Goal: Task Accomplishment & Management: Manage account settings

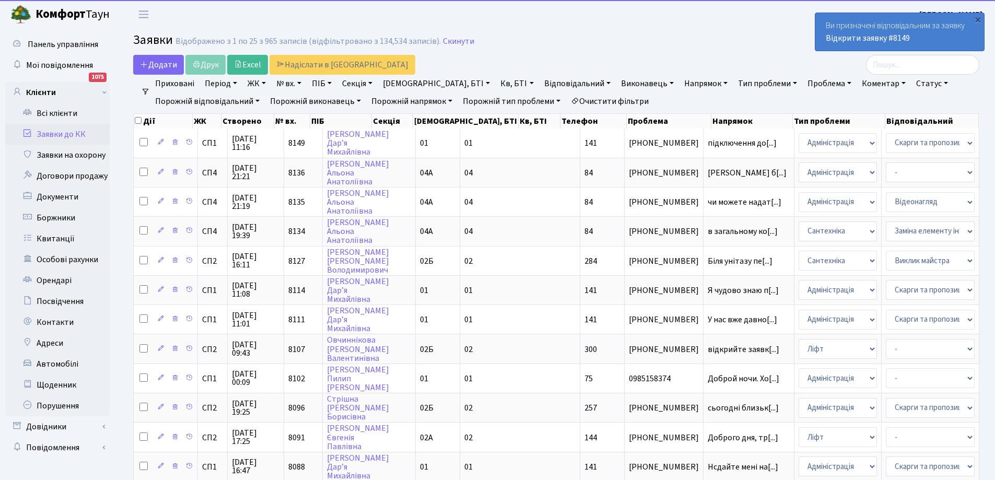
select select "25"
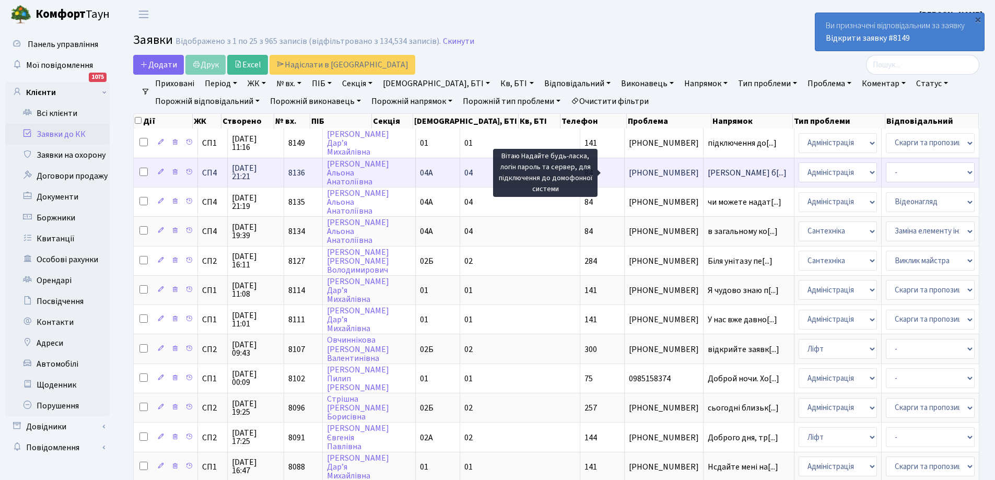
click at [708, 173] on span "[PERSON_NAME] б[...]" at bounding box center [747, 172] width 79 height 11
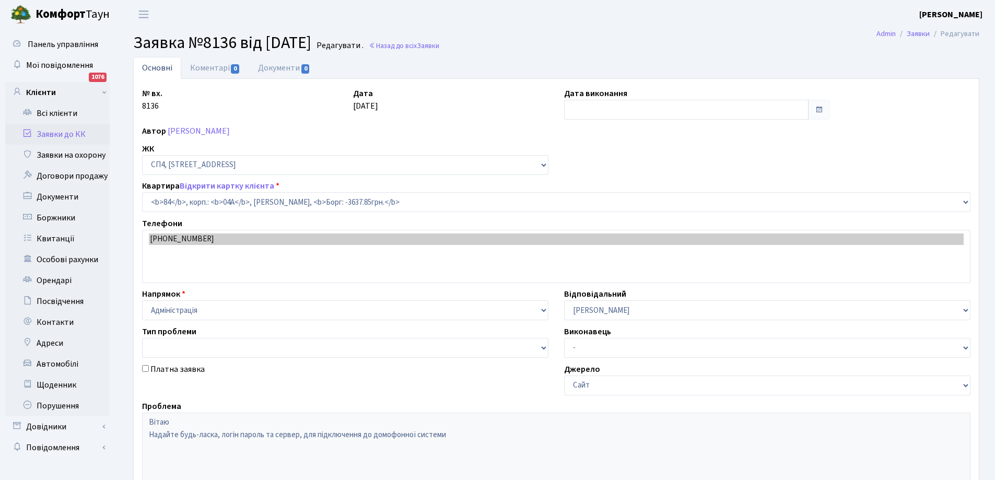
select select "21112"
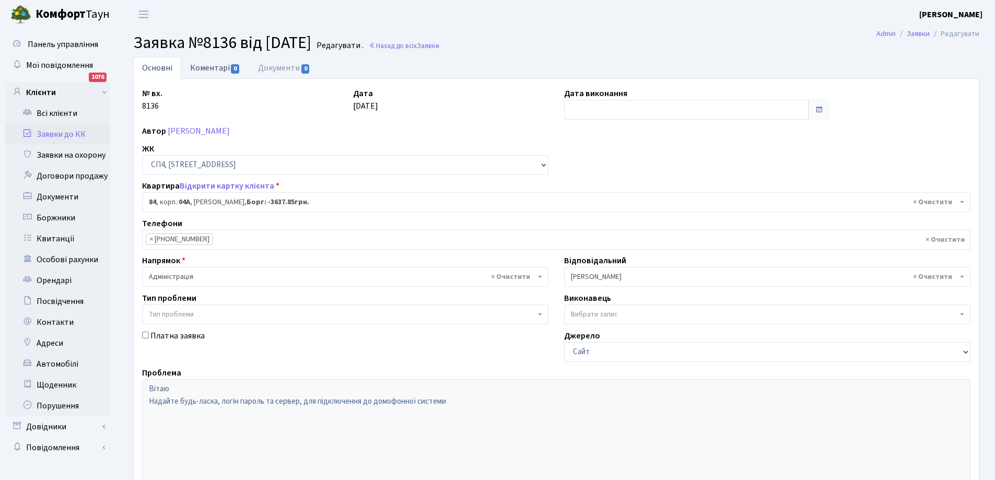
click at [214, 67] on link "Коментарі 0" at bounding box center [215, 67] width 68 height 21
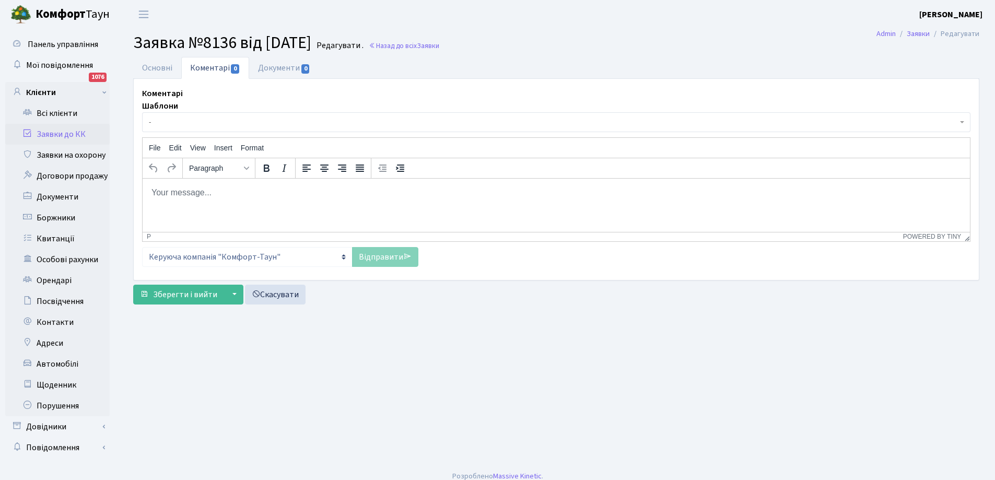
click at [58, 134] on link "Заявки до КК" at bounding box center [57, 134] width 105 height 21
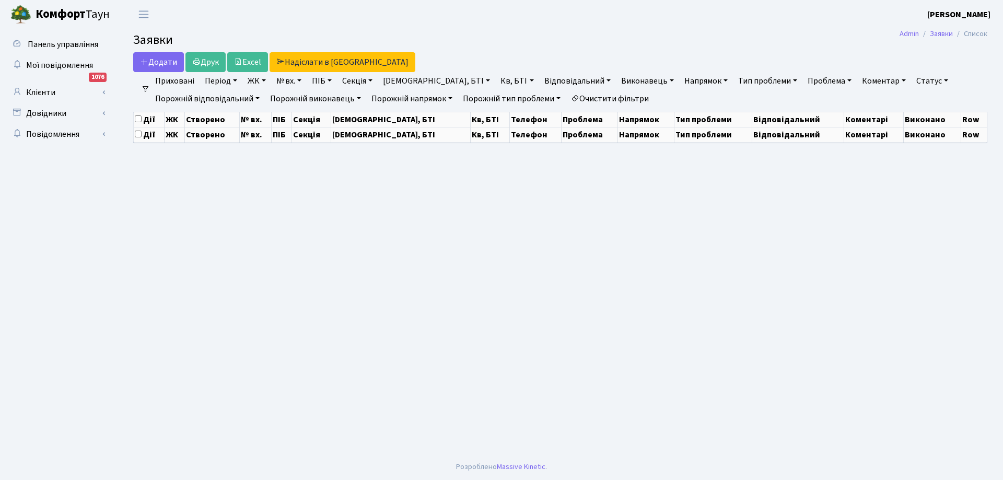
select select "25"
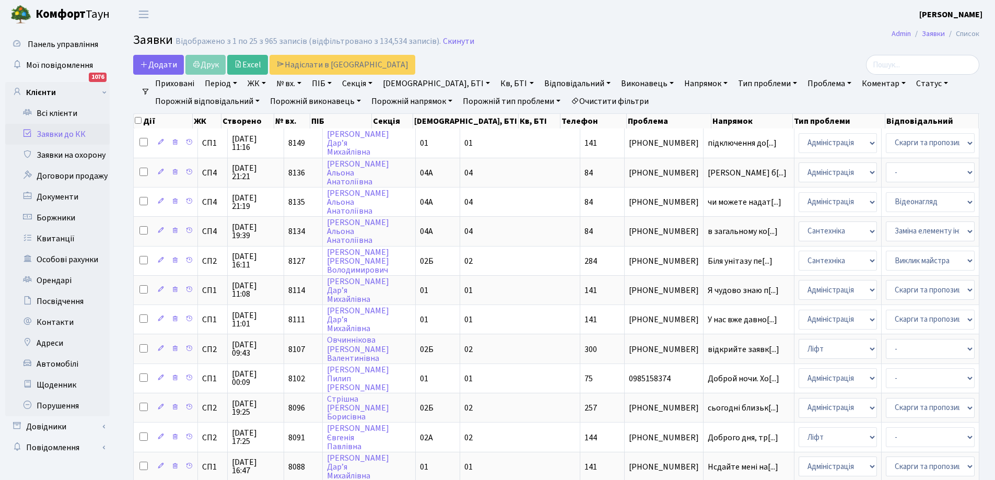
click at [59, 133] on link "Заявки до КК" at bounding box center [57, 134] width 105 height 21
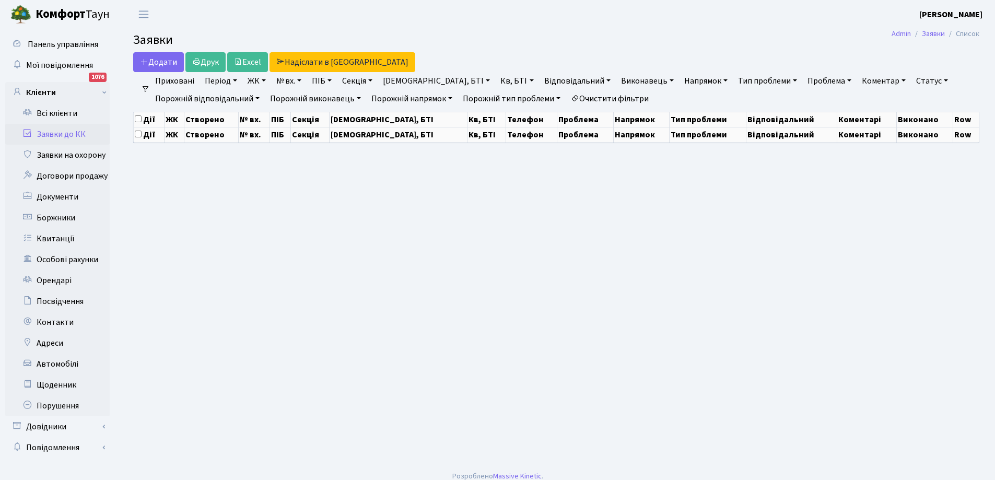
select select "25"
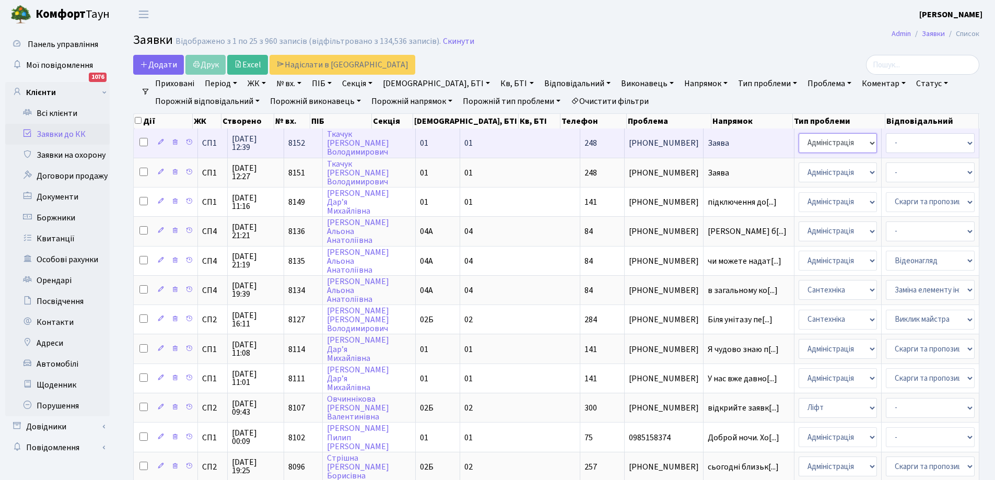
click at [799, 144] on select "- Адміністрація Домофон, СКД Ліфт Майстри Сантехніка Економічний відділ Електри…" at bounding box center [838, 143] width 78 height 20
click at [629, 143] on span "+380938957024" at bounding box center [664, 143] width 70 height 8
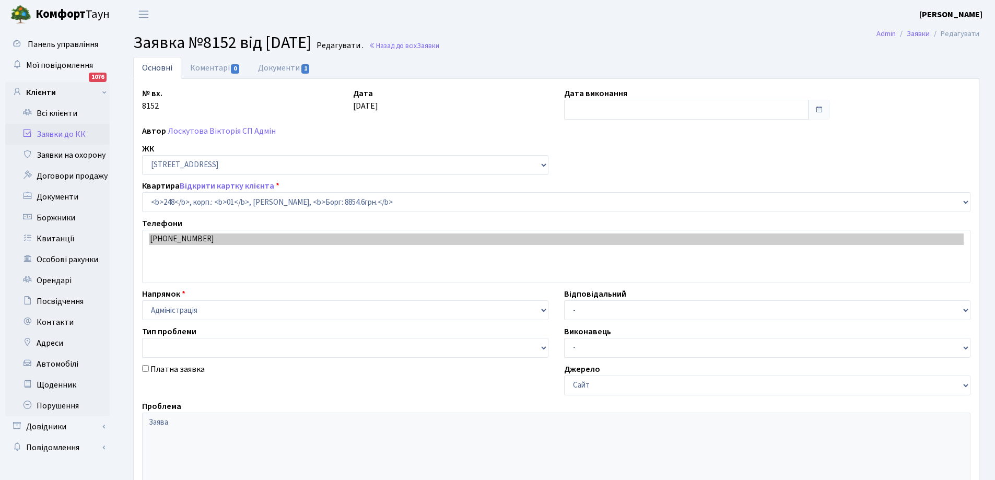
select select "20173"
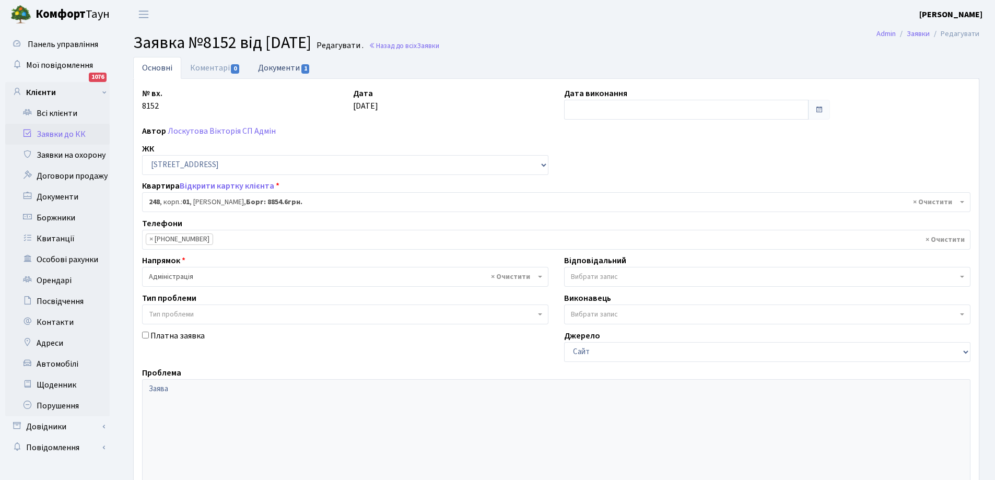
click at [270, 72] on link "Документи 1" at bounding box center [284, 67] width 70 height 21
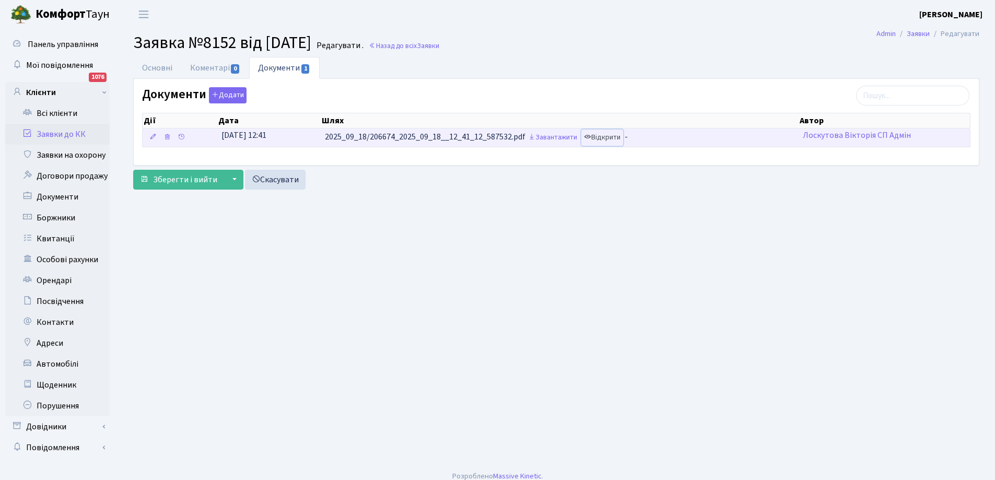
click at [610, 136] on link "Відкрити" at bounding box center [603, 138] width 42 height 16
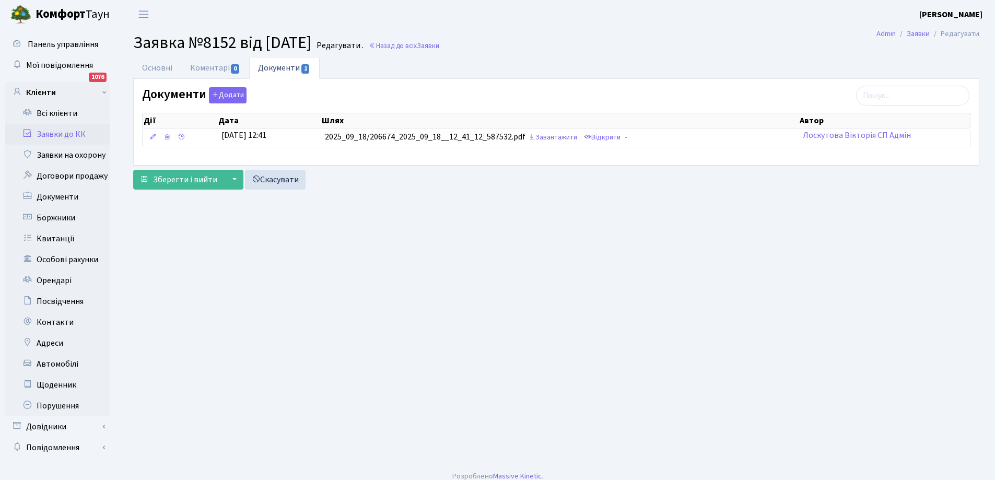
click at [58, 133] on link "Заявки до КК" at bounding box center [57, 134] width 105 height 21
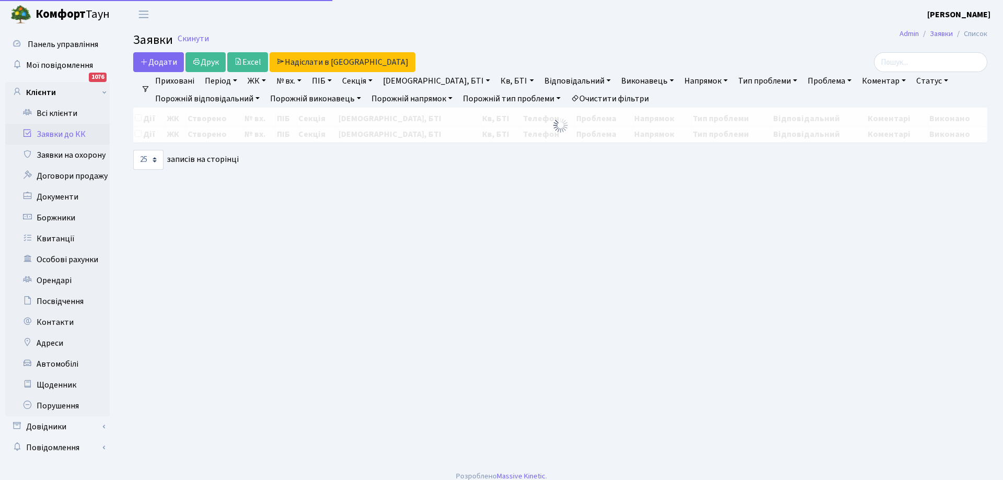
select select "25"
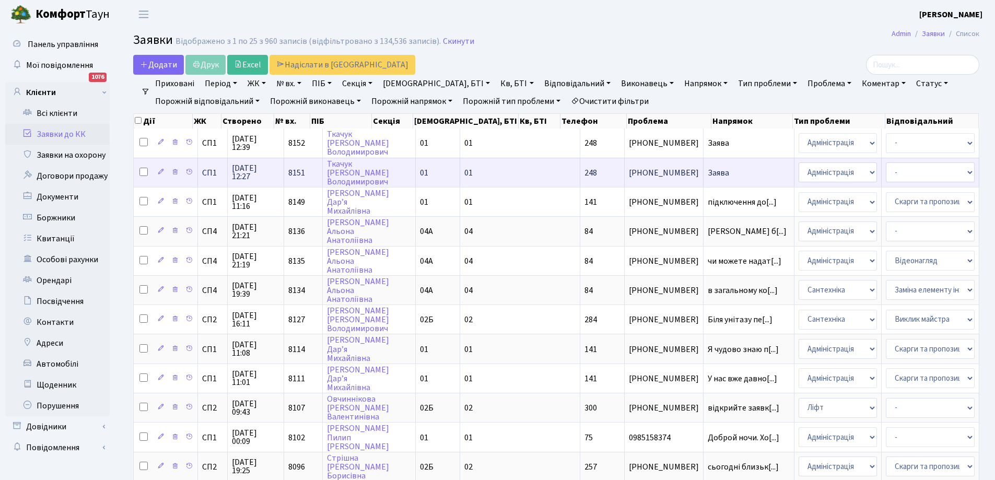
click at [708, 173] on span "Заява" at bounding box center [749, 173] width 82 height 8
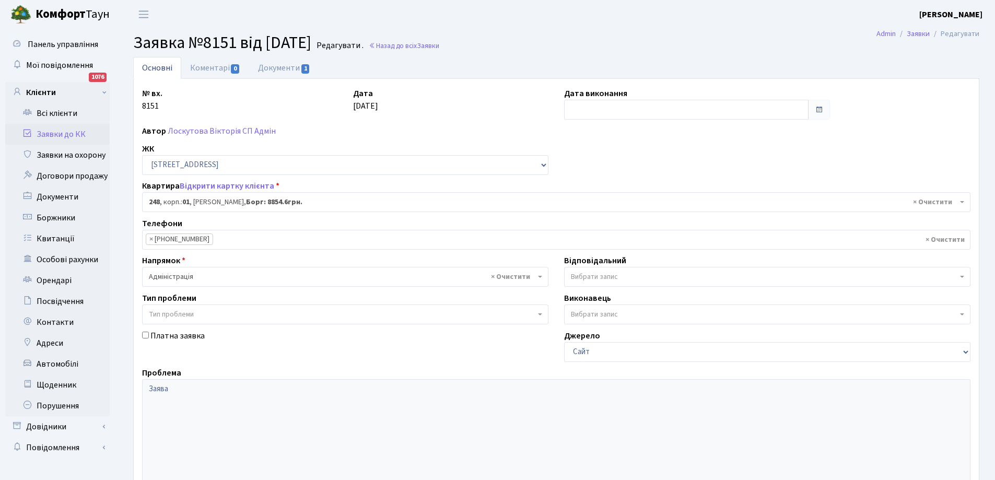
select select "20173"
click at [287, 68] on link "Документи 1" at bounding box center [284, 67] width 70 height 21
select select "25"
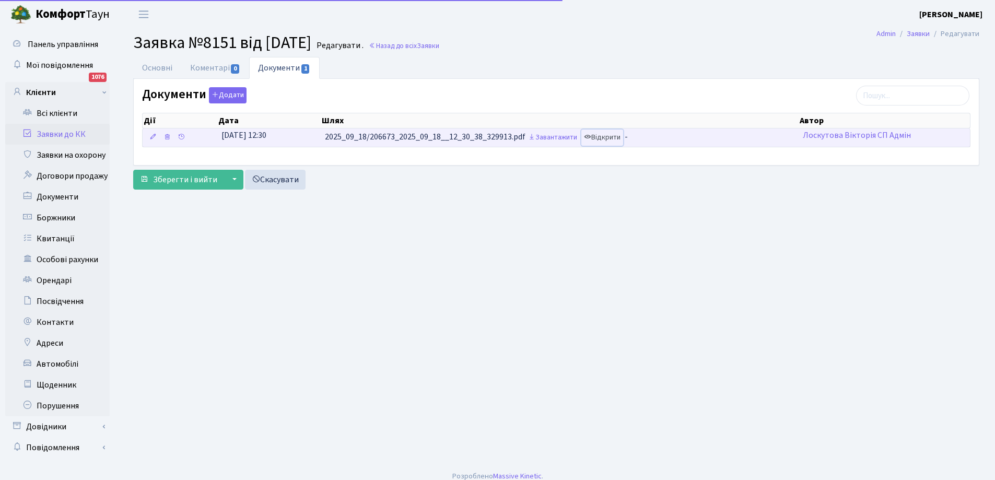
click at [614, 135] on link "Відкрити" at bounding box center [603, 138] width 42 height 16
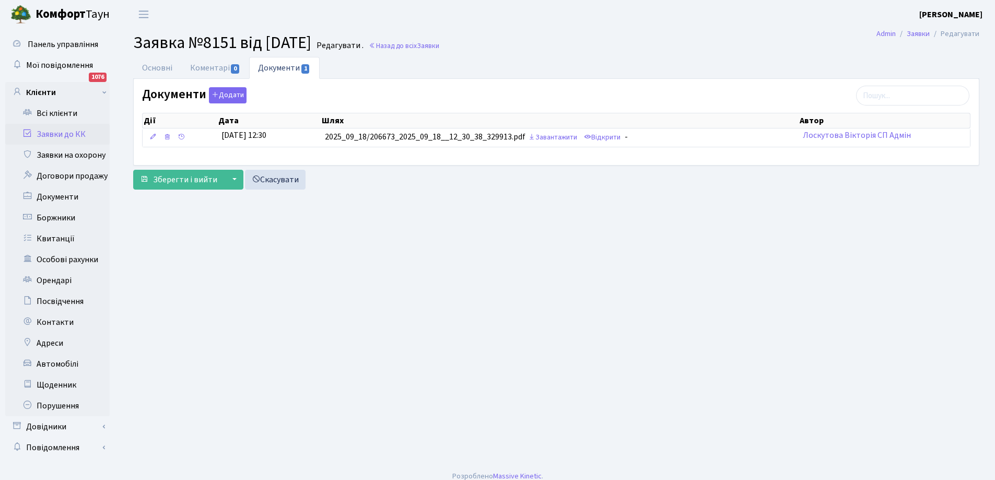
click at [59, 130] on link "Заявки до КК" at bounding box center [57, 134] width 105 height 21
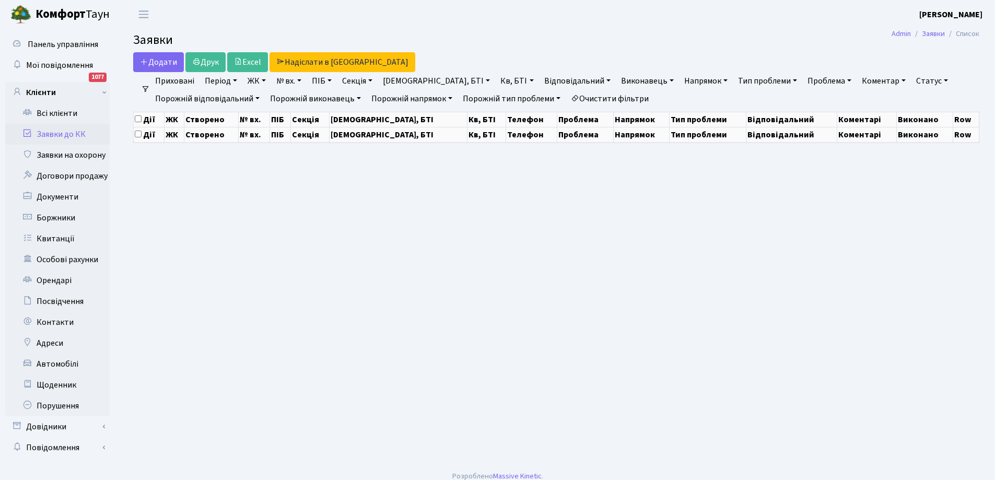
select select "25"
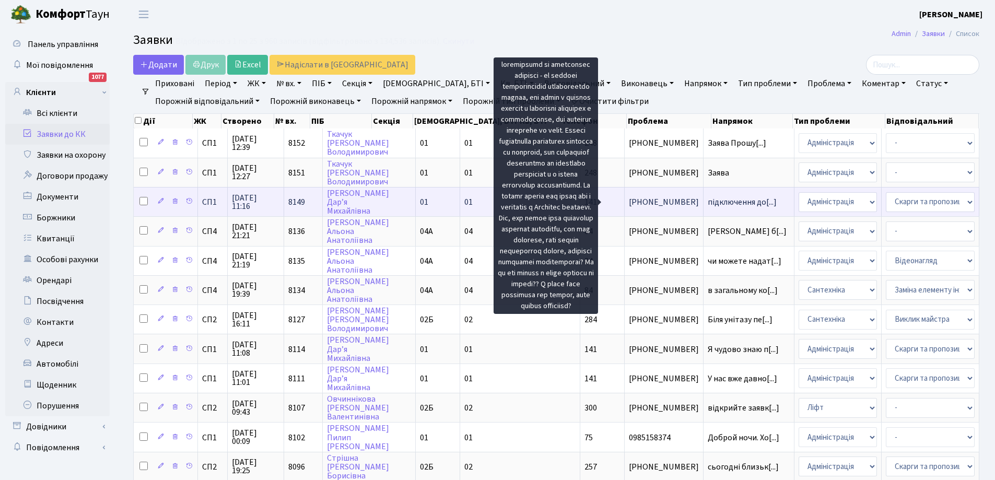
click at [708, 200] on span "підключення до[...]" at bounding box center [742, 201] width 69 height 11
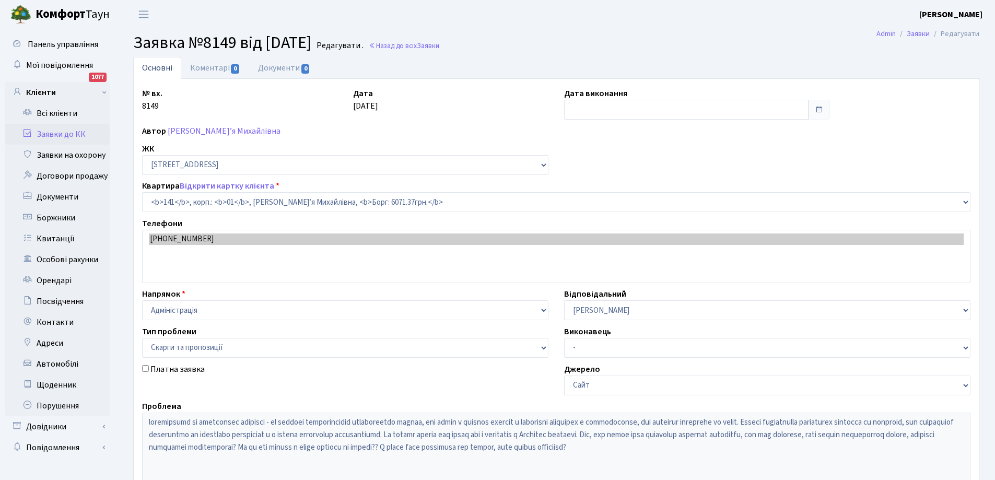
select select "20066"
select select "55"
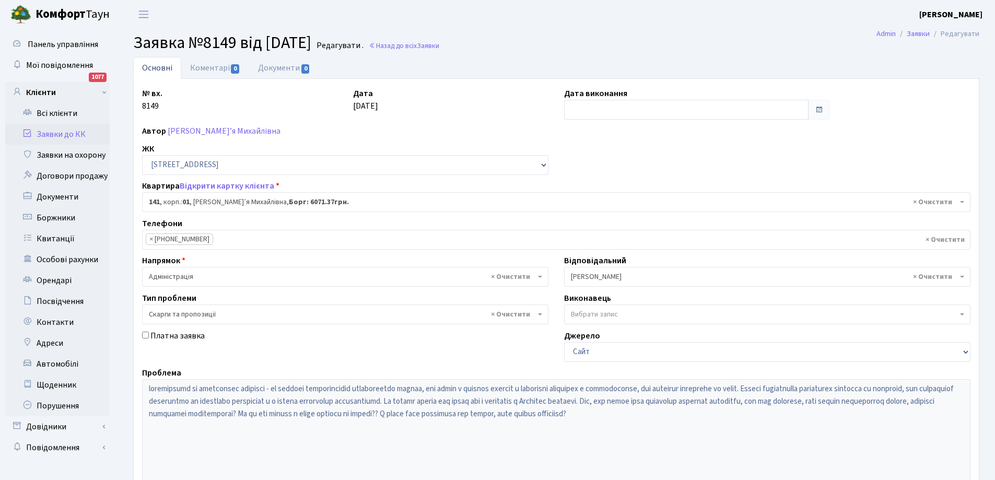
click at [57, 131] on link "Заявки до КК" at bounding box center [57, 134] width 105 height 21
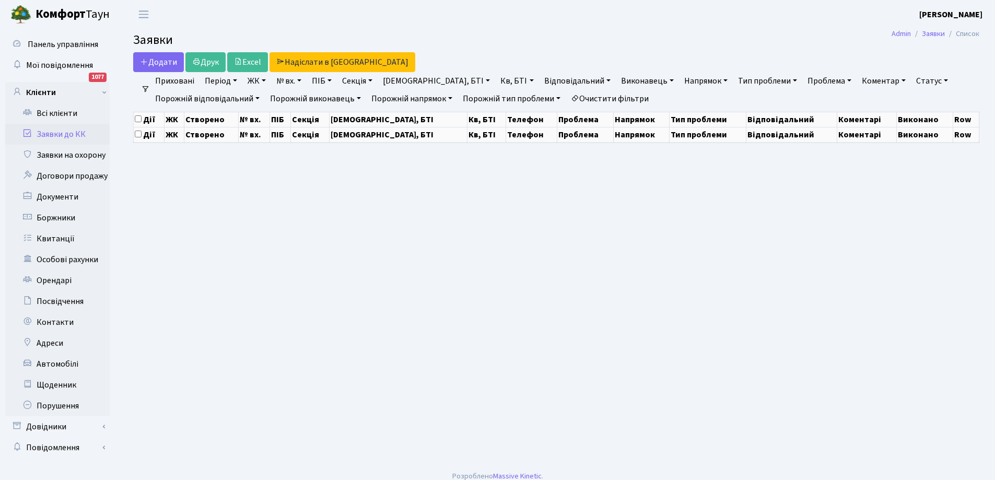
select select "25"
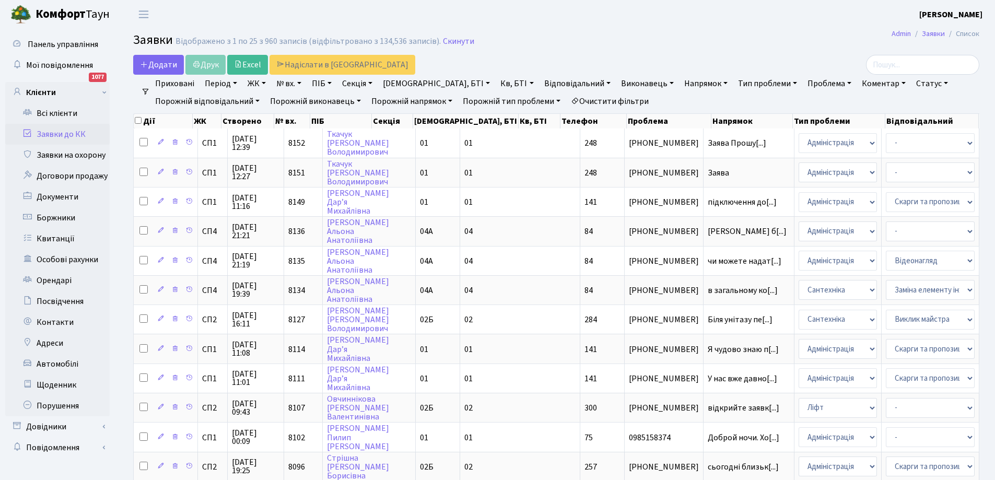
click at [912, 83] on link "Статус" at bounding box center [932, 84] width 40 height 18
click at [913, 132] on link "Виконано" at bounding box center [954, 131] width 83 height 16
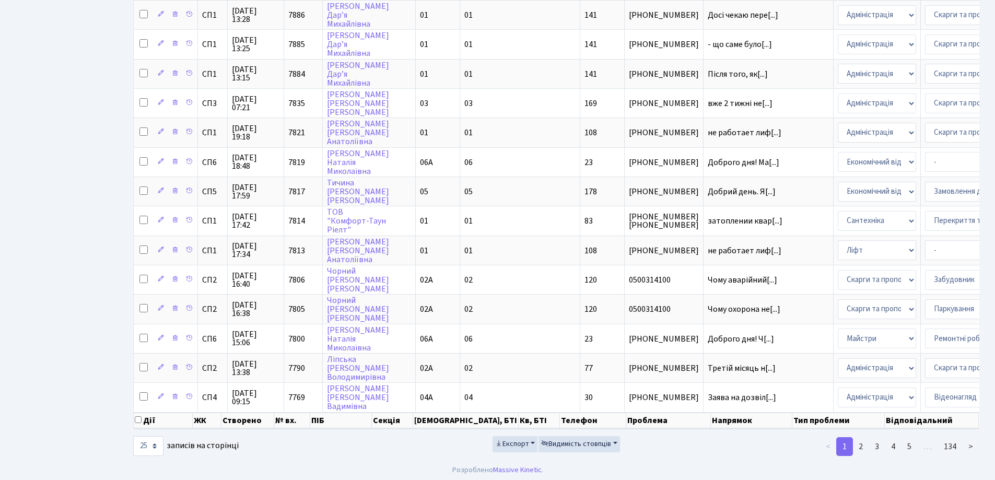
scroll to position [472, 0]
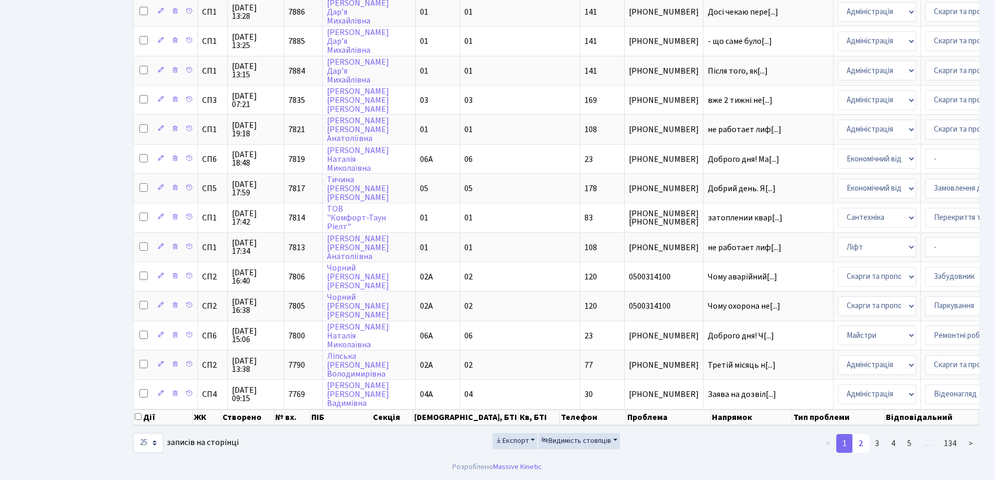
click at [862, 445] on link "2" at bounding box center [861, 443] width 17 height 19
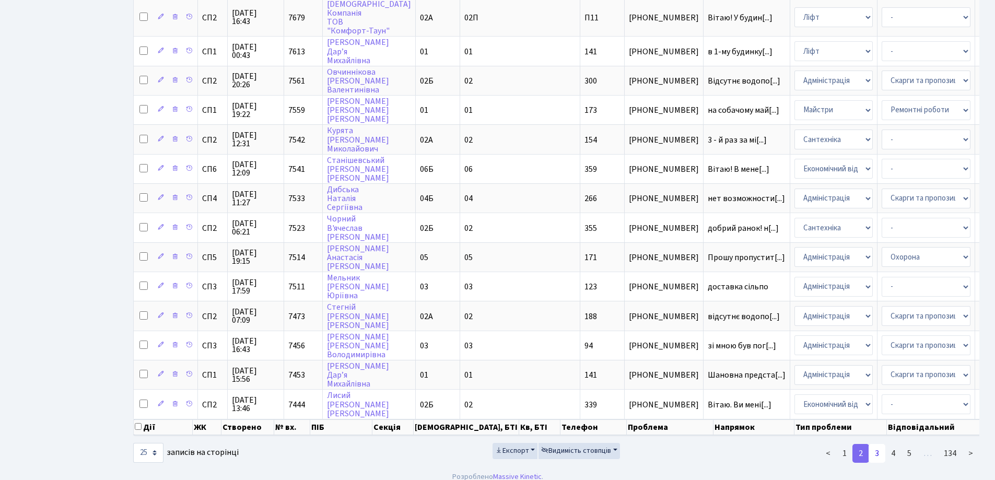
click at [879, 462] on link "3" at bounding box center [877, 453] width 17 height 19
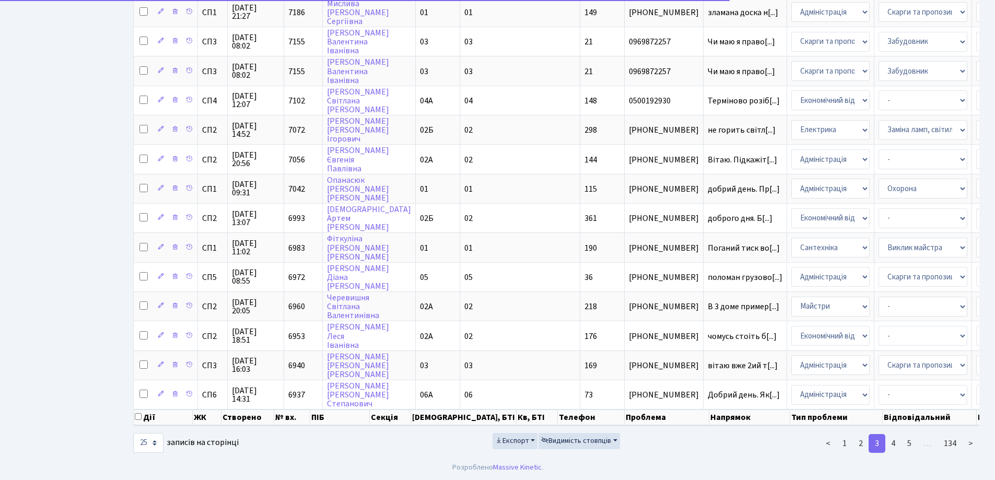
scroll to position [462, 0]
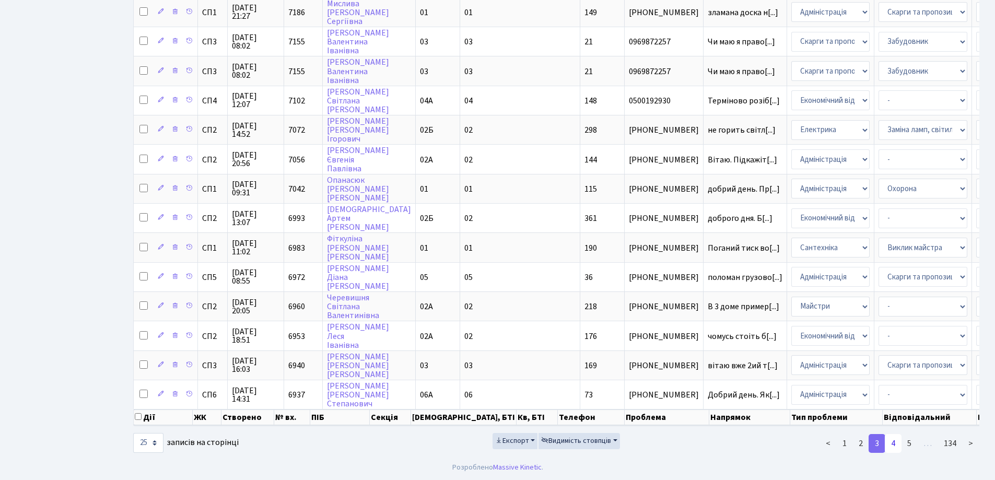
click at [894, 442] on link "4" at bounding box center [893, 443] width 17 height 19
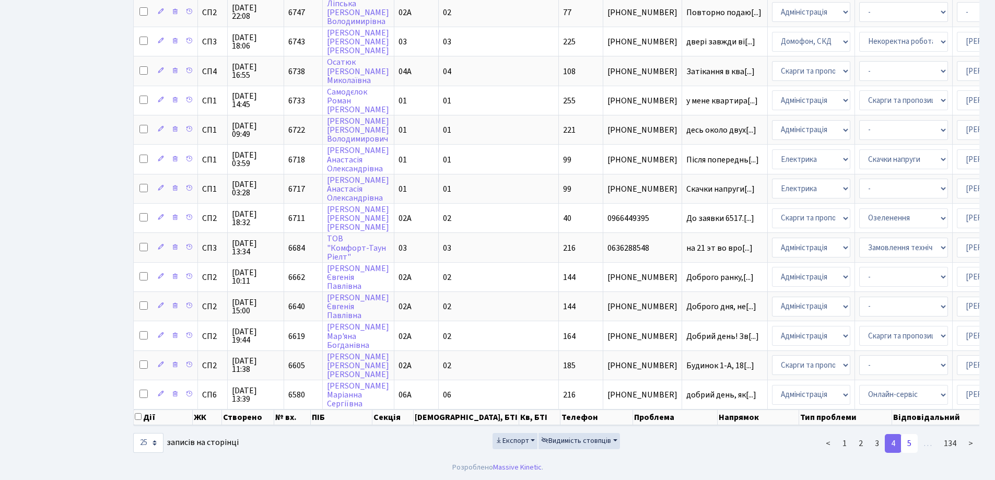
click at [914, 441] on link "5" at bounding box center [909, 443] width 17 height 19
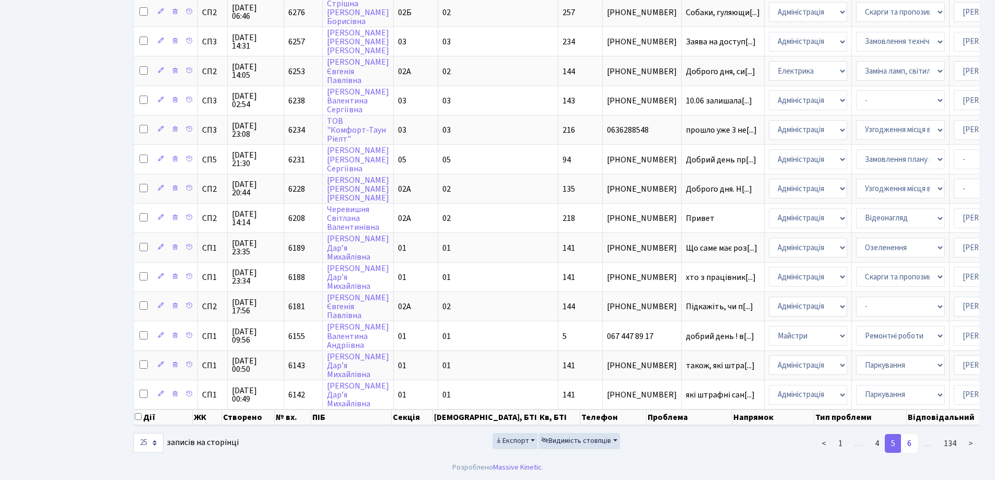
click at [907, 443] on link "6" at bounding box center [909, 443] width 17 height 19
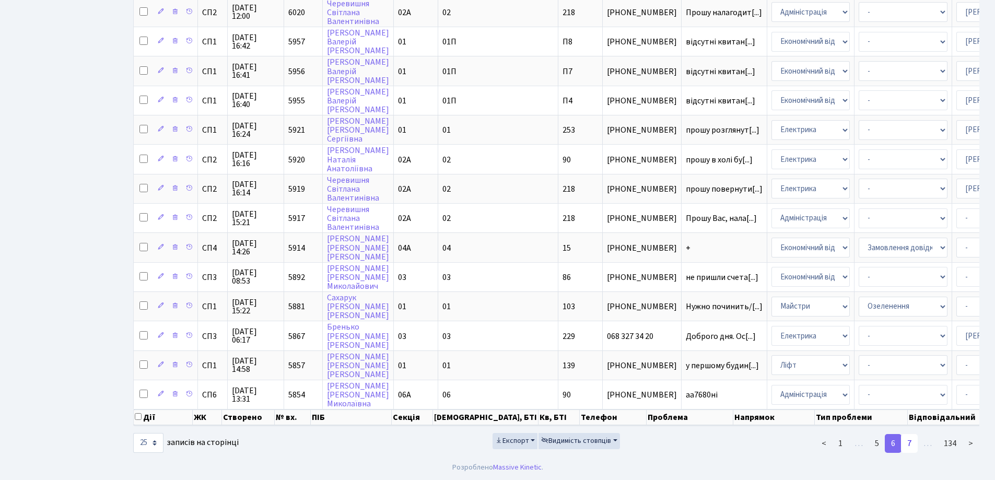
click at [914, 446] on link "7" at bounding box center [909, 443] width 17 height 19
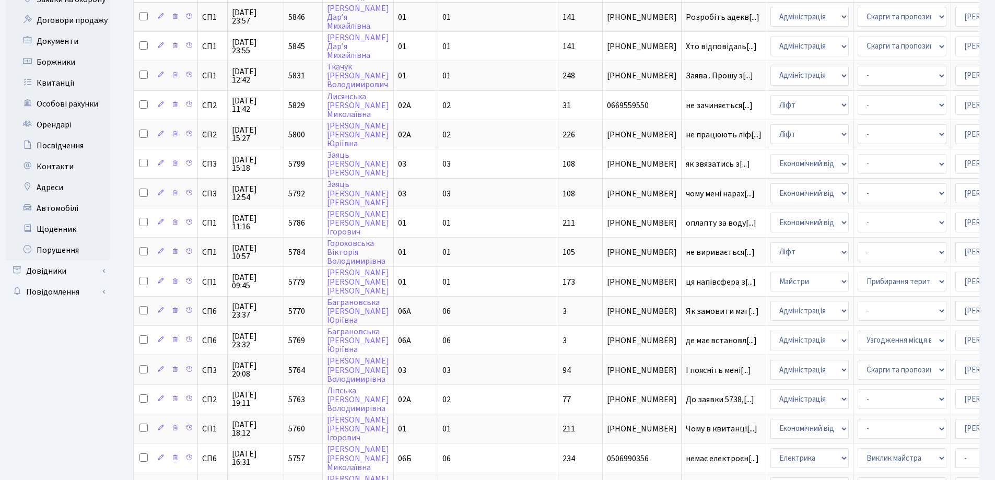
scroll to position [149, 0]
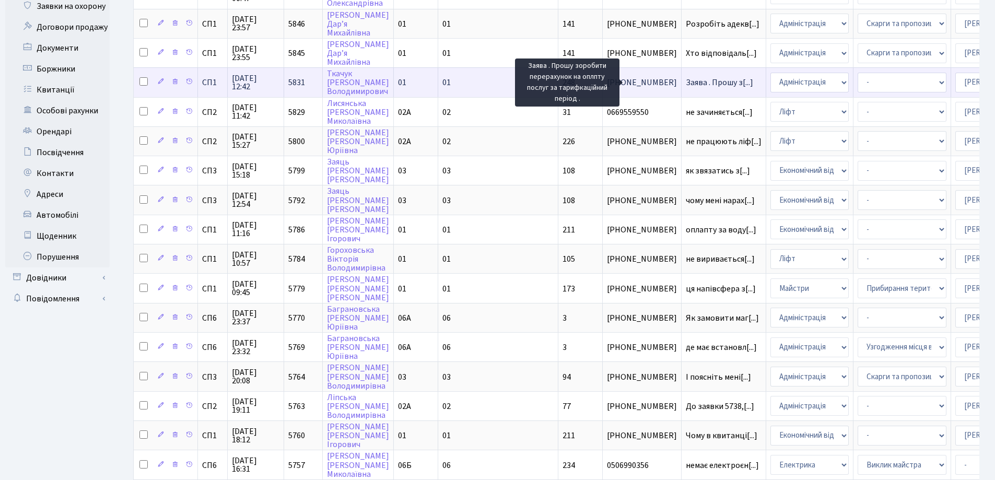
click at [686, 80] on span "Заява . Прошу з[...]" at bounding box center [719, 82] width 67 height 11
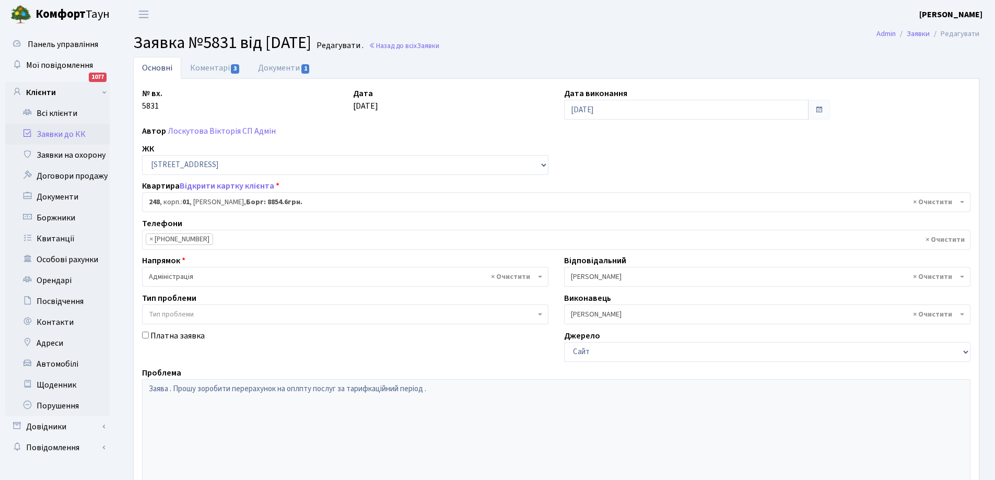
select select "20173"
click at [201, 65] on link "Коментарі 3" at bounding box center [215, 67] width 68 height 21
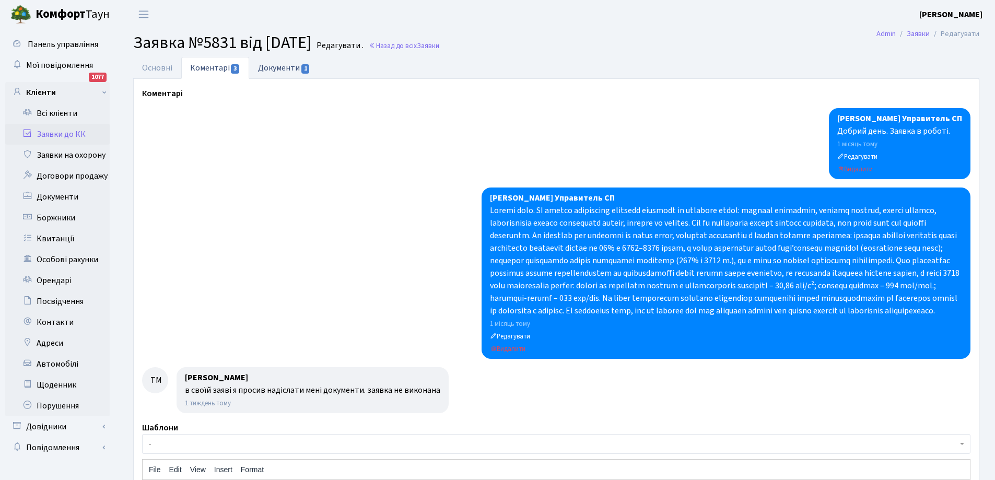
click at [277, 68] on link "Документи 1" at bounding box center [284, 67] width 70 height 21
select select "25"
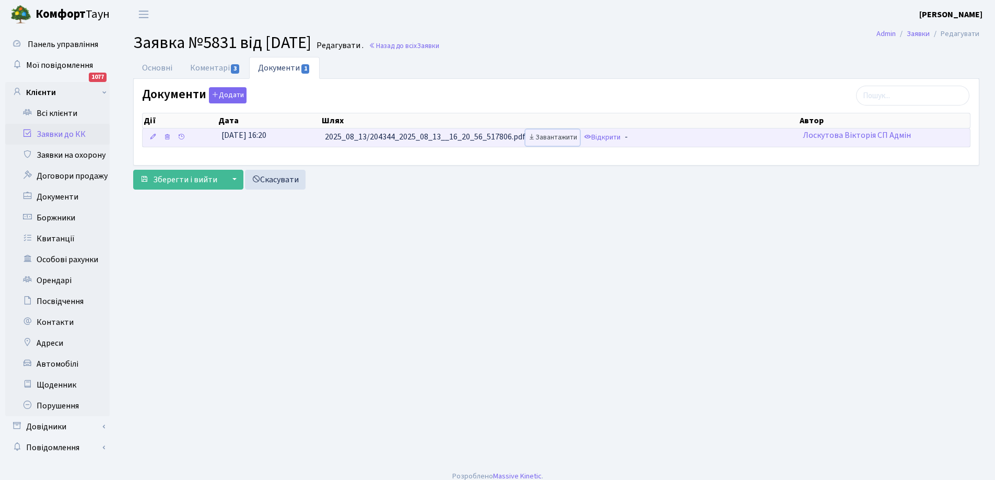
click at [558, 137] on link "Завантажити" at bounding box center [553, 138] width 54 height 16
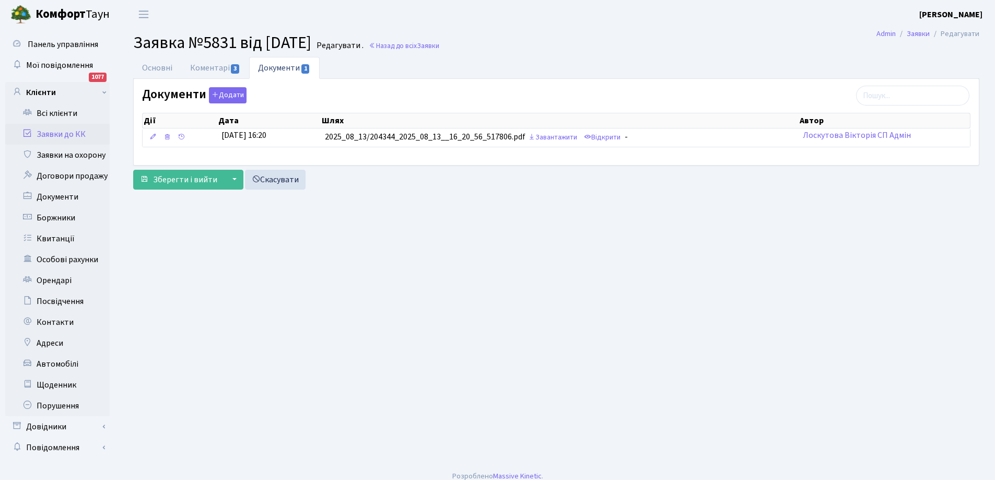
click at [55, 133] on link "Заявки до КК" at bounding box center [57, 134] width 105 height 21
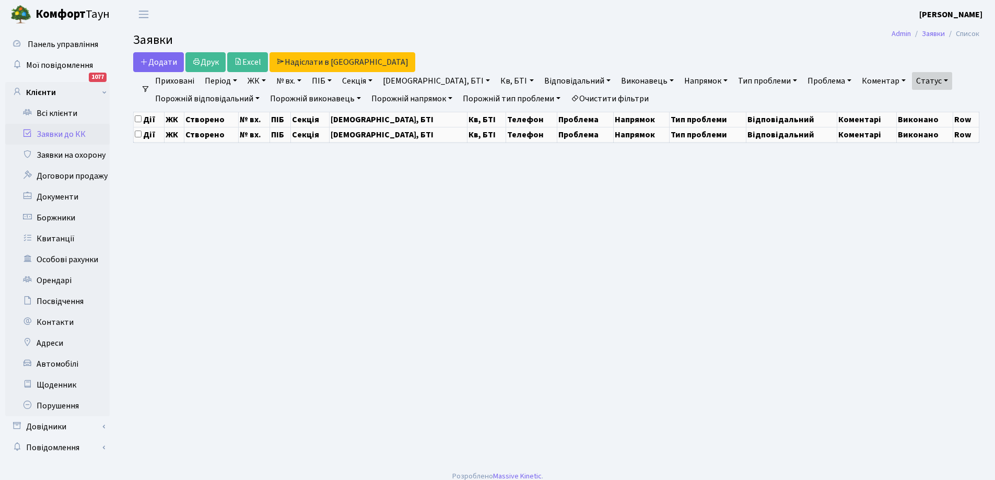
select select "25"
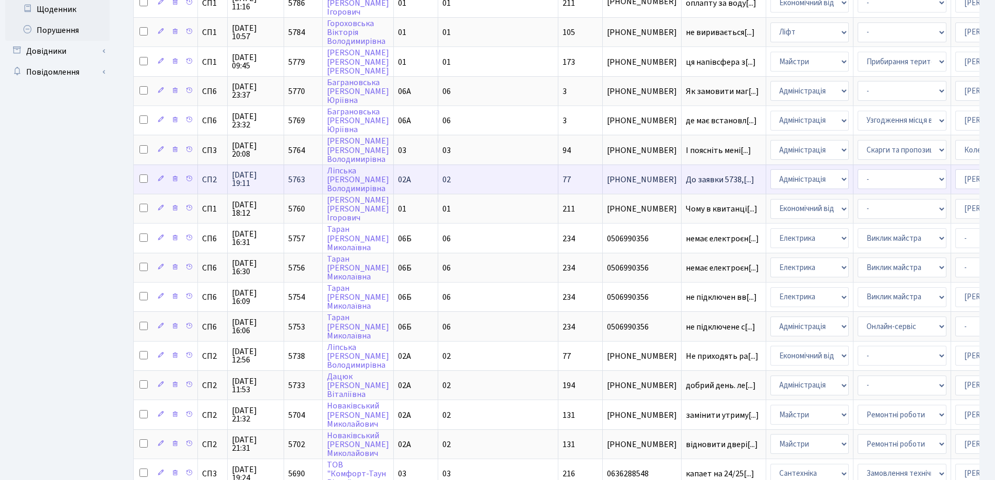
scroll to position [462, 0]
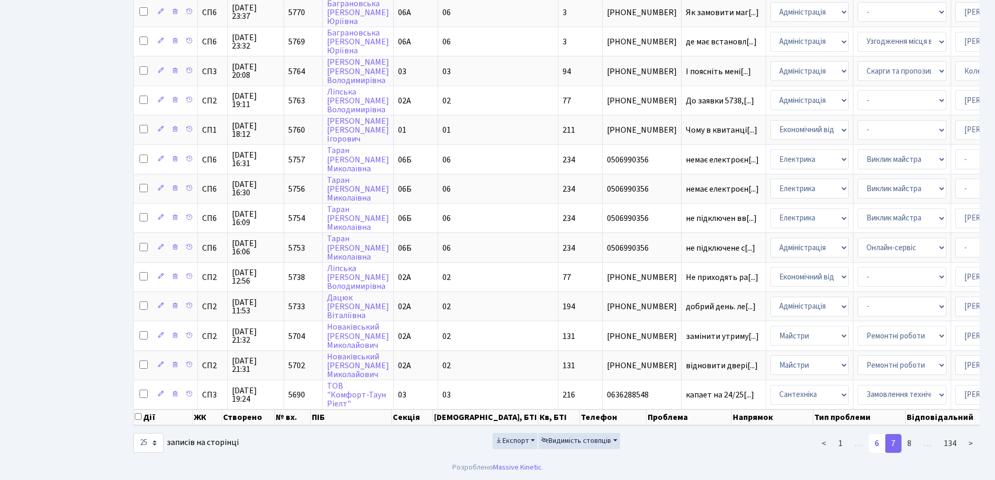
click at [878, 443] on link "6" at bounding box center [877, 443] width 17 height 19
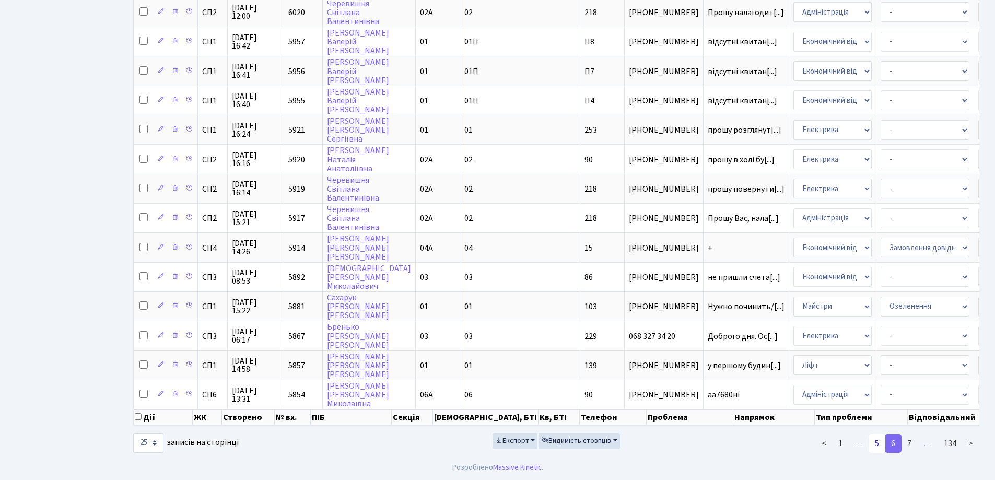
click at [879, 442] on link "5" at bounding box center [877, 443] width 17 height 19
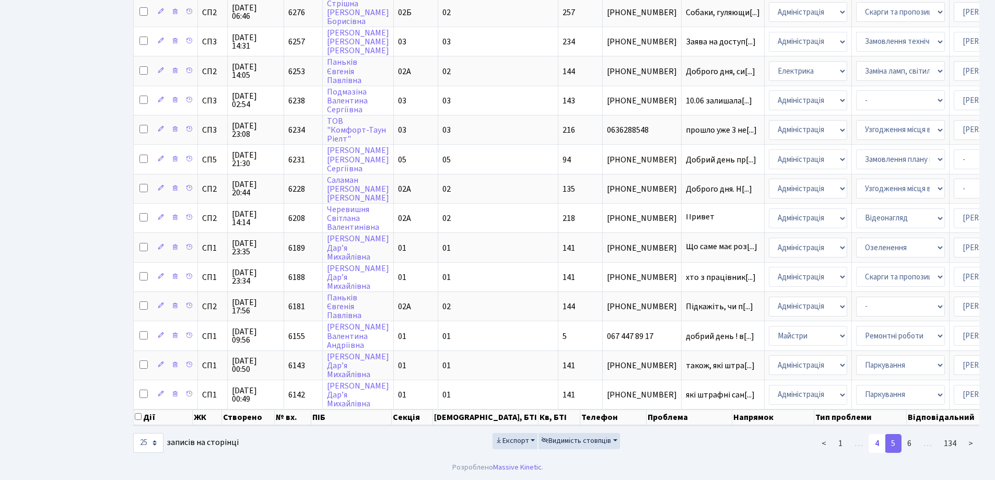
click at [876, 445] on link "4" at bounding box center [877, 443] width 17 height 19
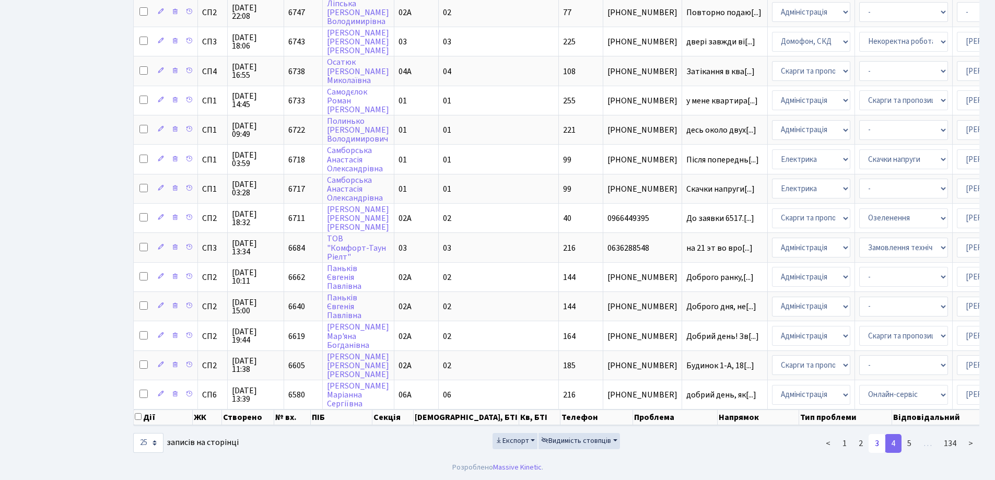
click at [878, 442] on link "3" at bounding box center [877, 443] width 17 height 19
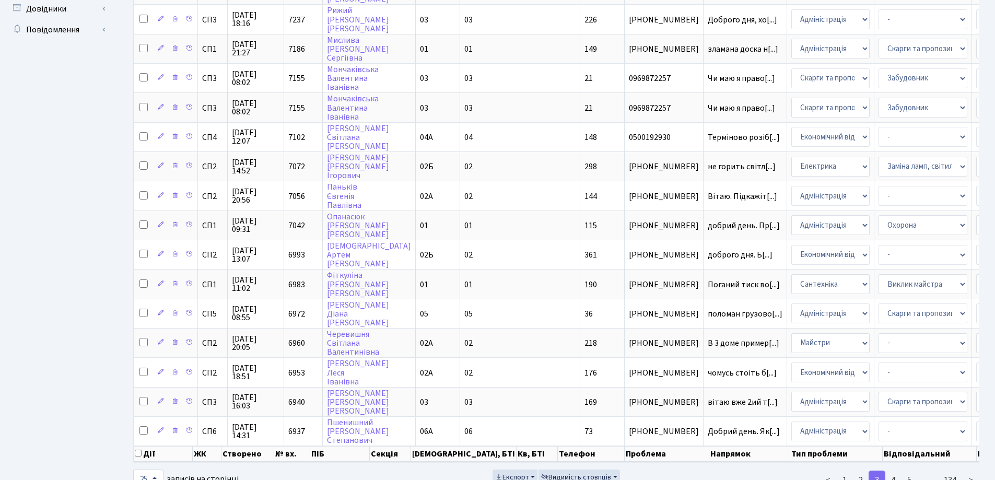
scroll to position [52, 0]
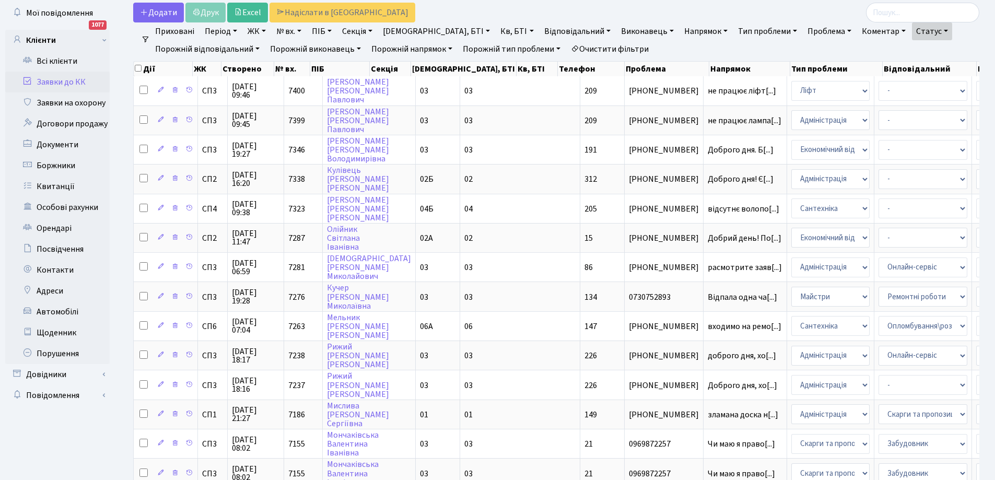
click at [601, 45] on link "Очистити фільтри" at bounding box center [610, 49] width 86 height 18
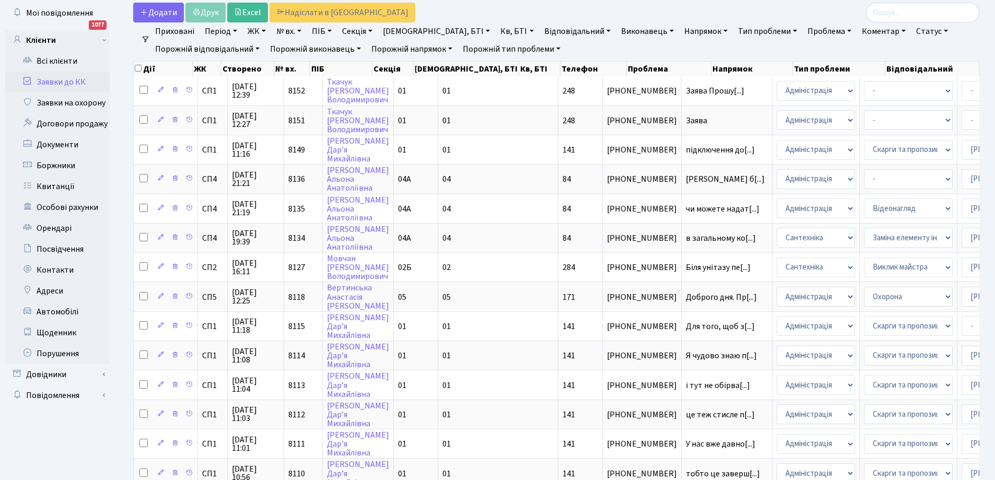
click at [412, 29] on link "[DEMOGRAPHIC_DATA], БТІ" at bounding box center [436, 31] width 115 height 18
type input "248"
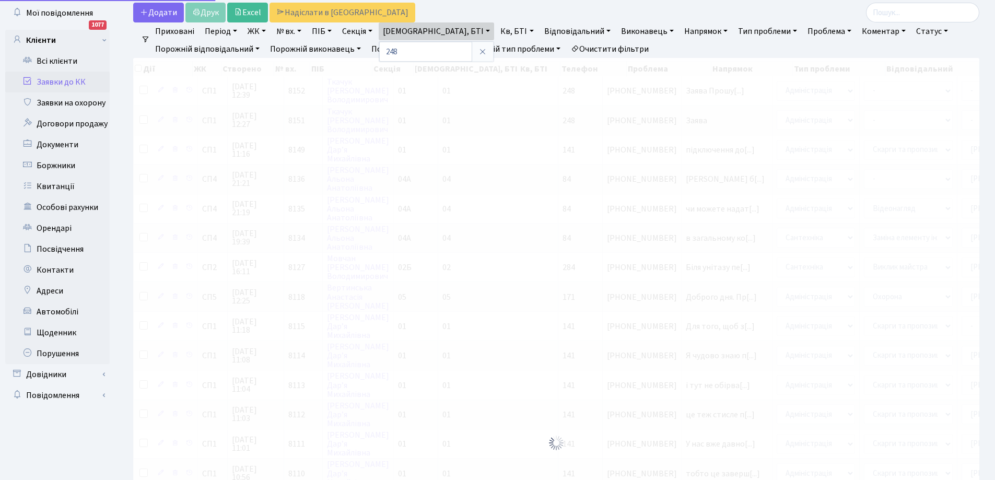
click at [261, 32] on link "ЖК" at bounding box center [257, 31] width 27 height 18
checkbox input "true"
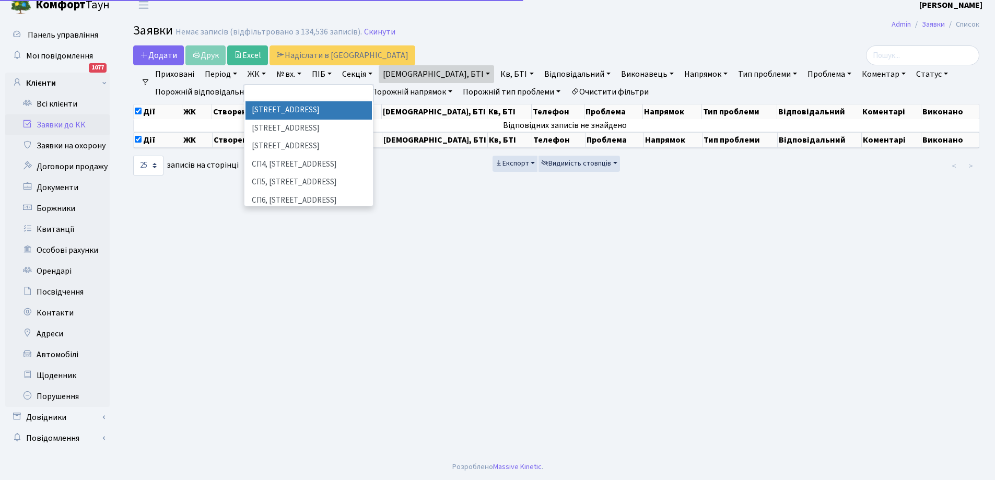
scroll to position [9, 0]
click at [292, 106] on li "[STREET_ADDRESS]" at bounding box center [309, 110] width 126 height 18
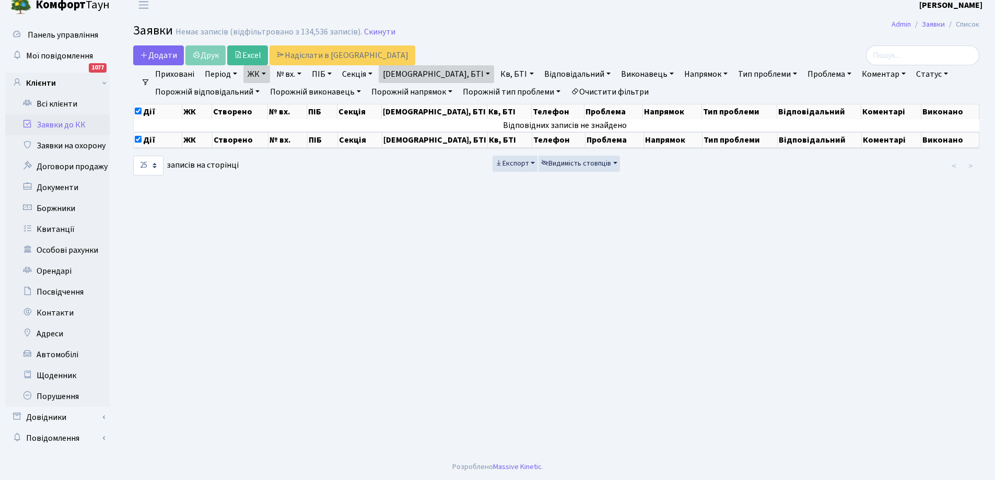
click at [64, 125] on link "Заявки до КК" at bounding box center [57, 124] width 105 height 21
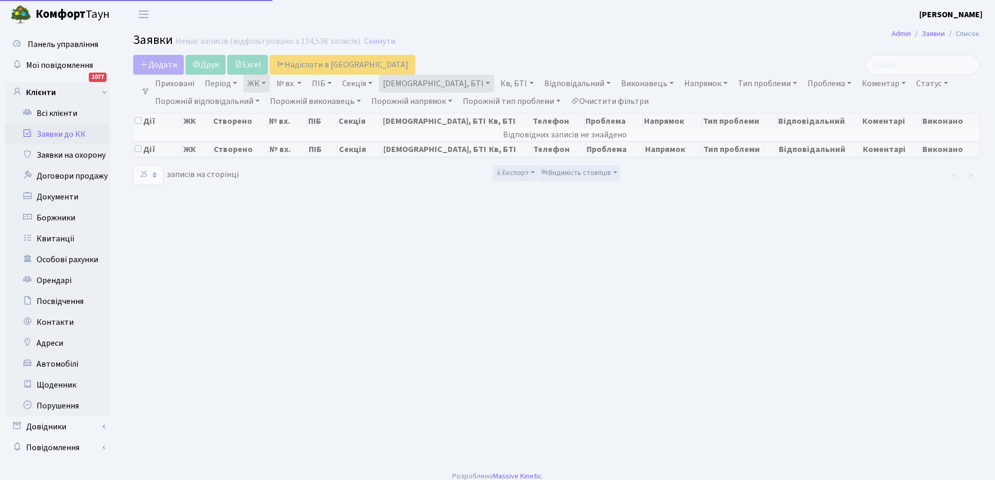
select select "25"
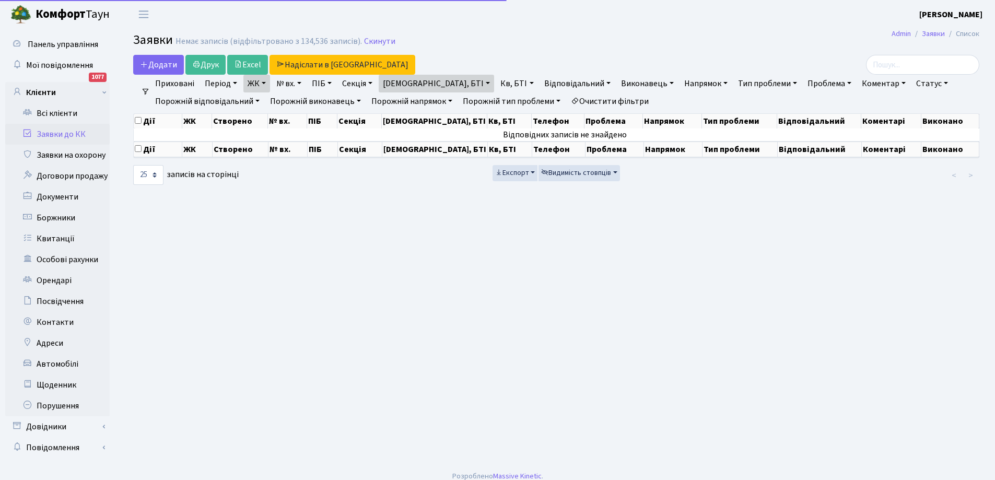
click at [634, 102] on link "Очистити фільтри" at bounding box center [610, 101] width 86 height 18
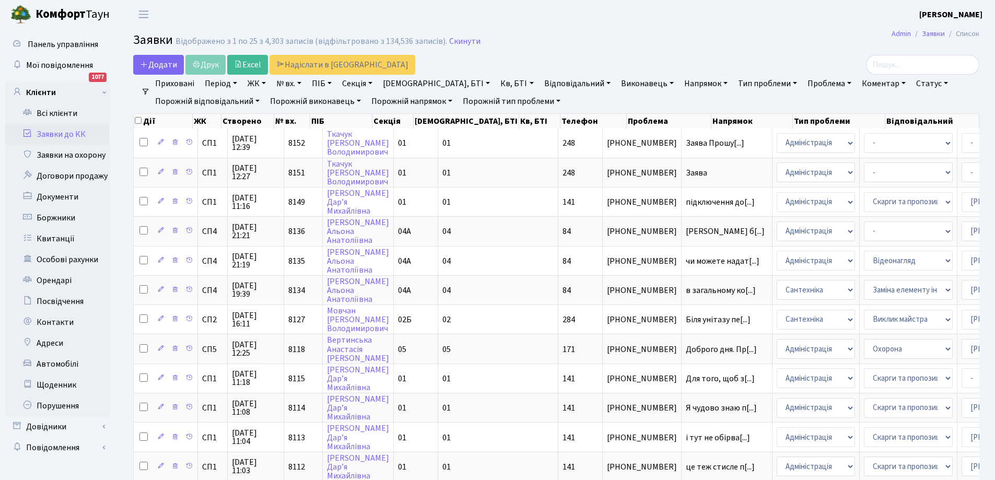
click at [422, 83] on link "[DEMOGRAPHIC_DATA], БТІ" at bounding box center [436, 84] width 115 height 18
type input "248"
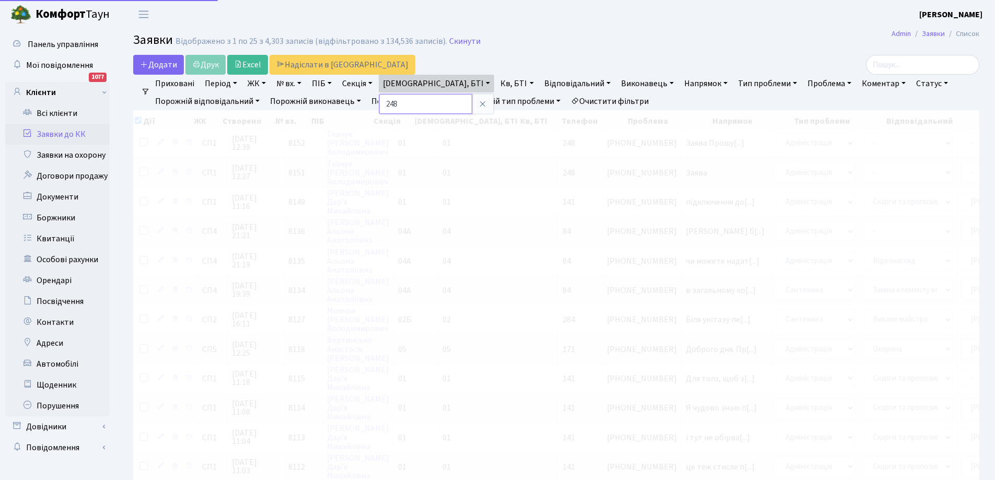
checkbox input "true"
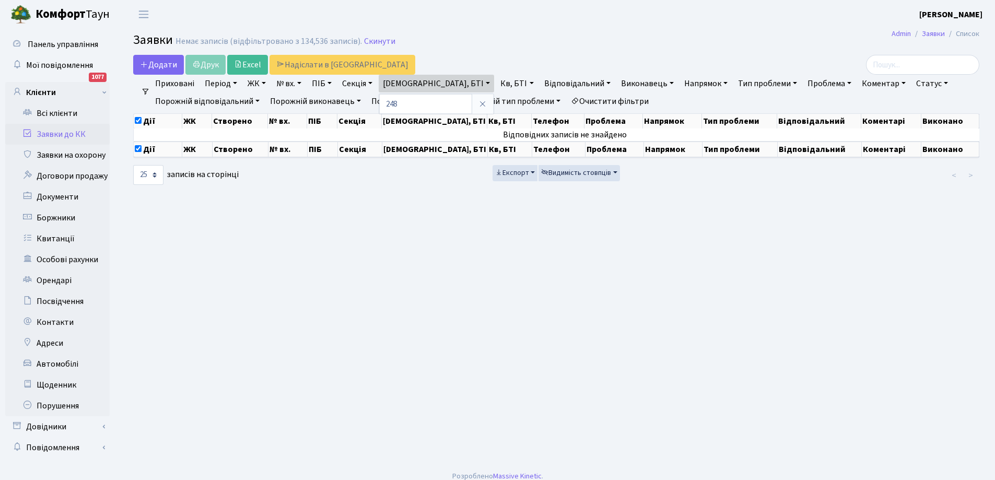
click at [597, 100] on link "Очистити фільтри" at bounding box center [610, 101] width 86 height 18
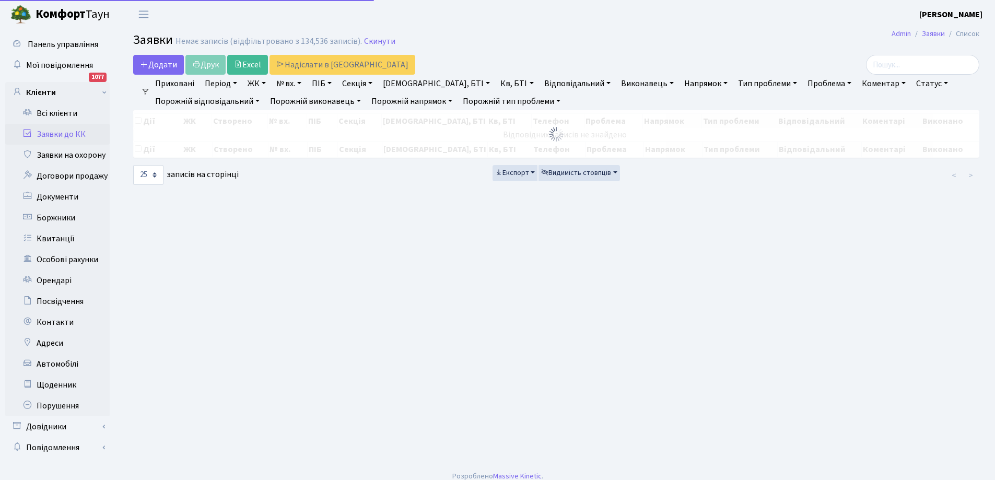
checkbox input "false"
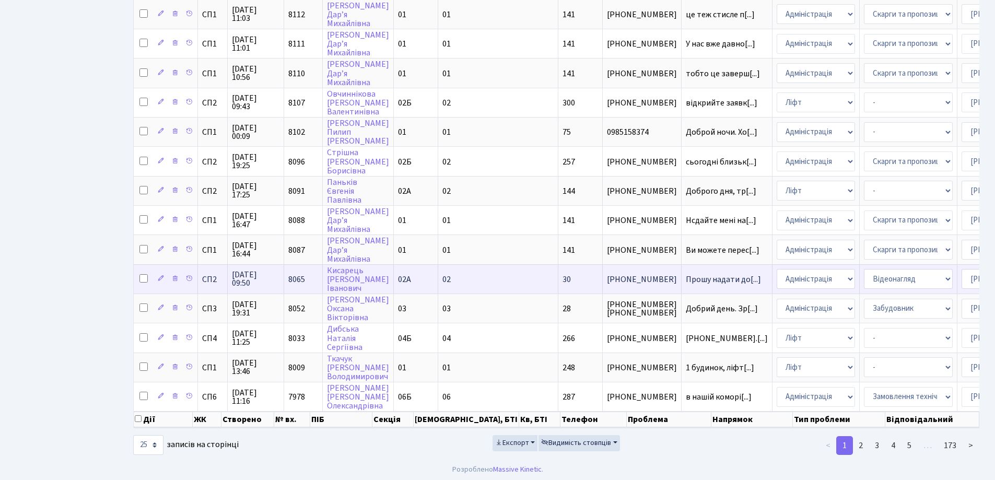
scroll to position [462, 0]
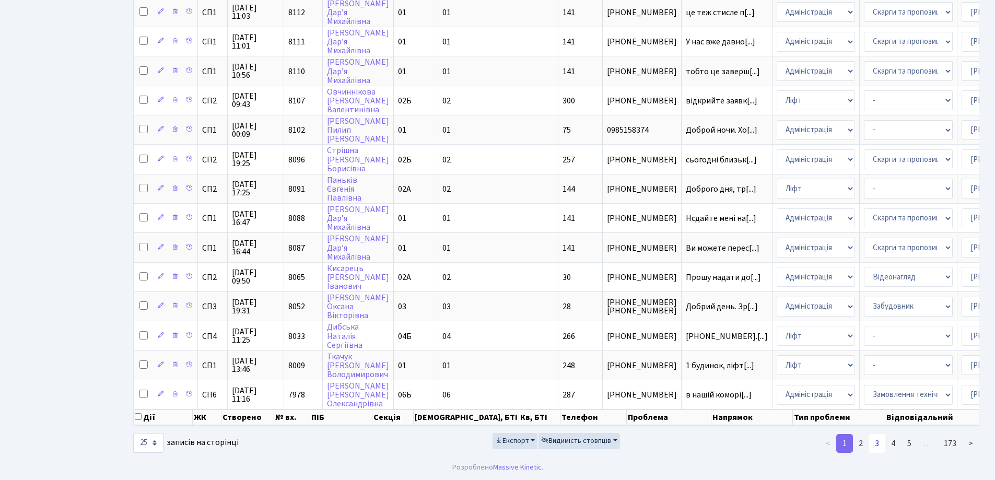
click at [878, 442] on link "3" at bounding box center [877, 443] width 17 height 19
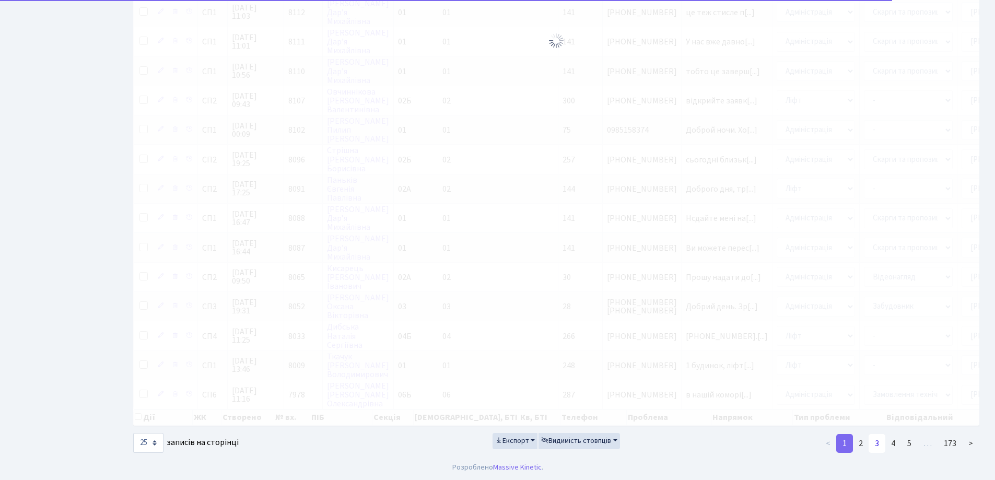
scroll to position [525, 0]
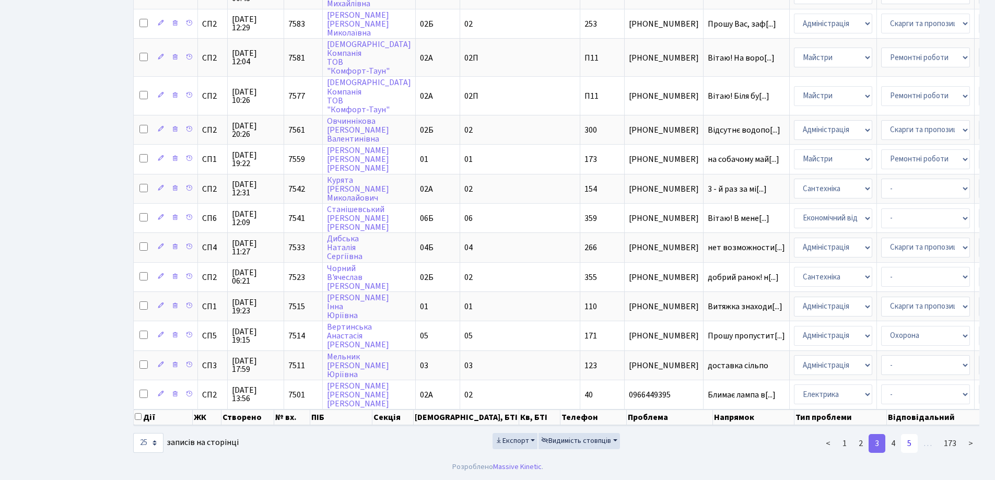
click at [908, 446] on link "5" at bounding box center [909, 443] width 17 height 19
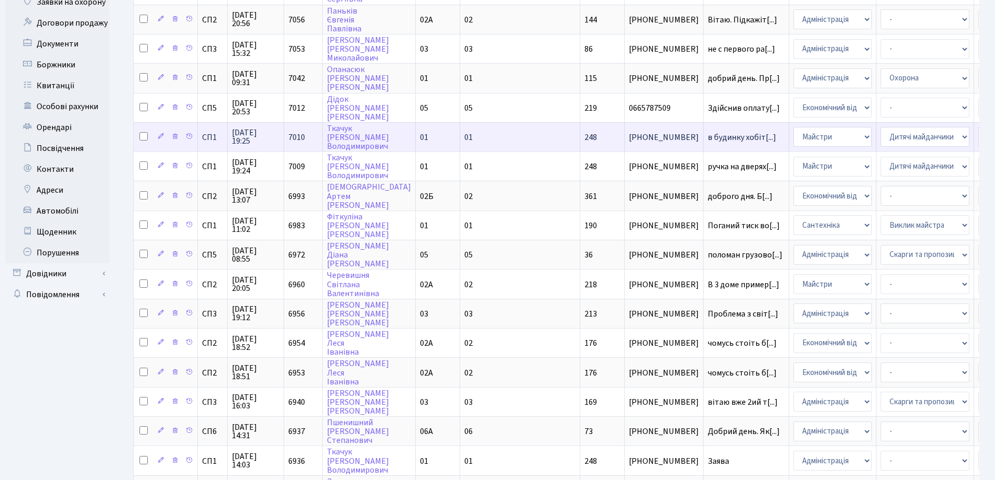
scroll to position [0, 0]
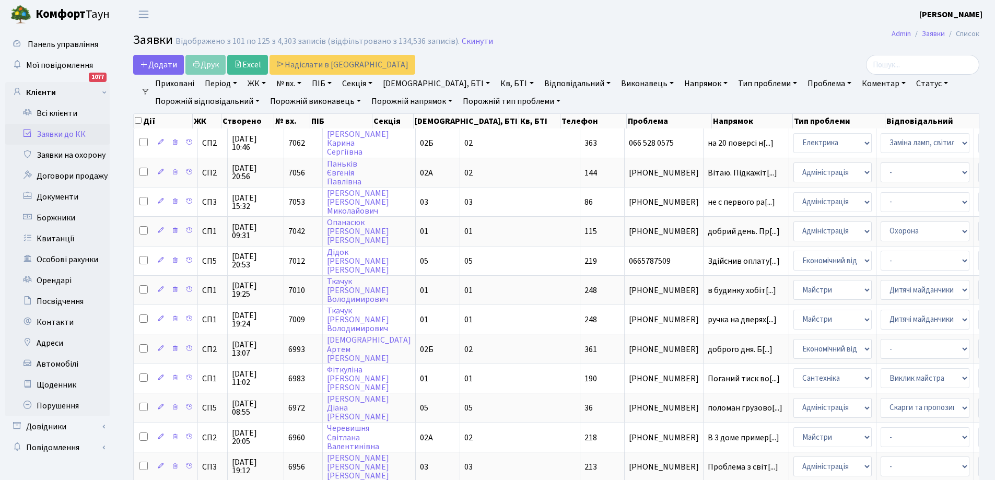
click at [496, 86] on link "Кв, БТІ" at bounding box center [516, 84] width 41 height 18
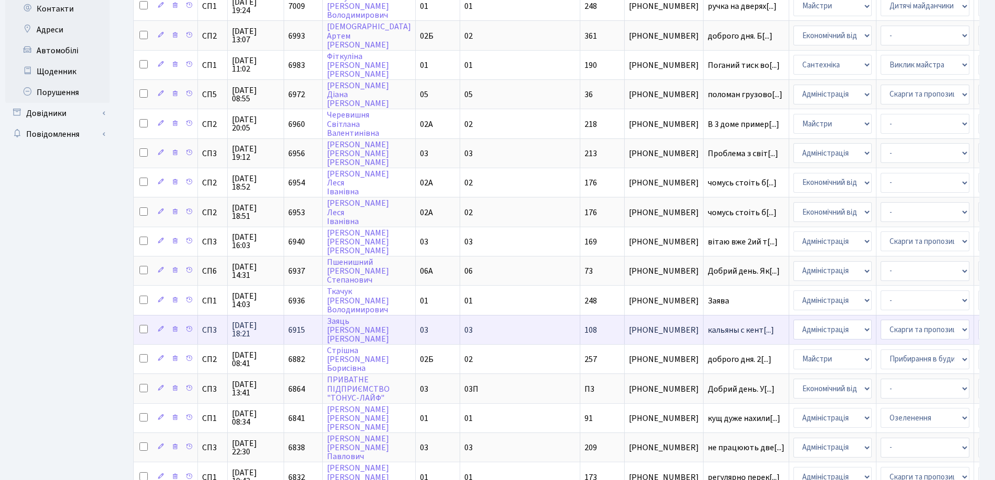
scroll to position [462, 0]
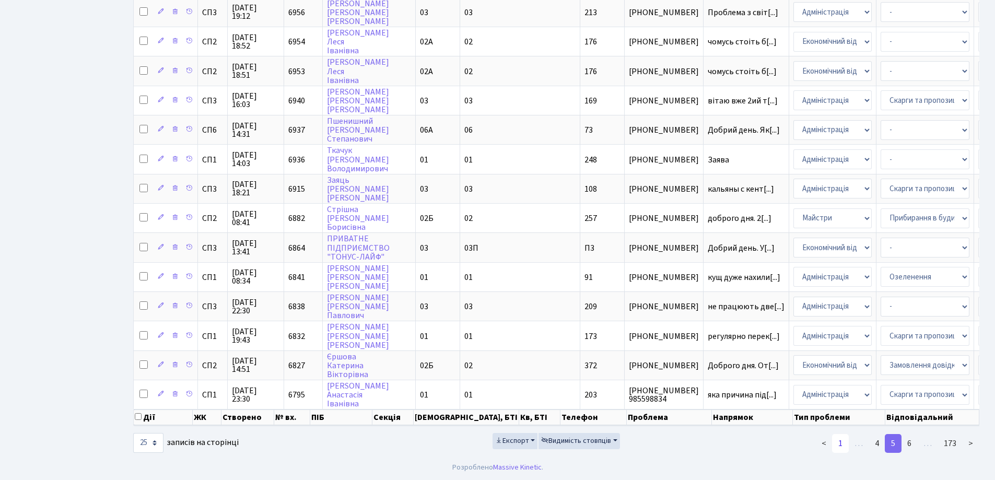
type input "248"
click at [842, 444] on link "1" at bounding box center [840, 443] width 17 height 19
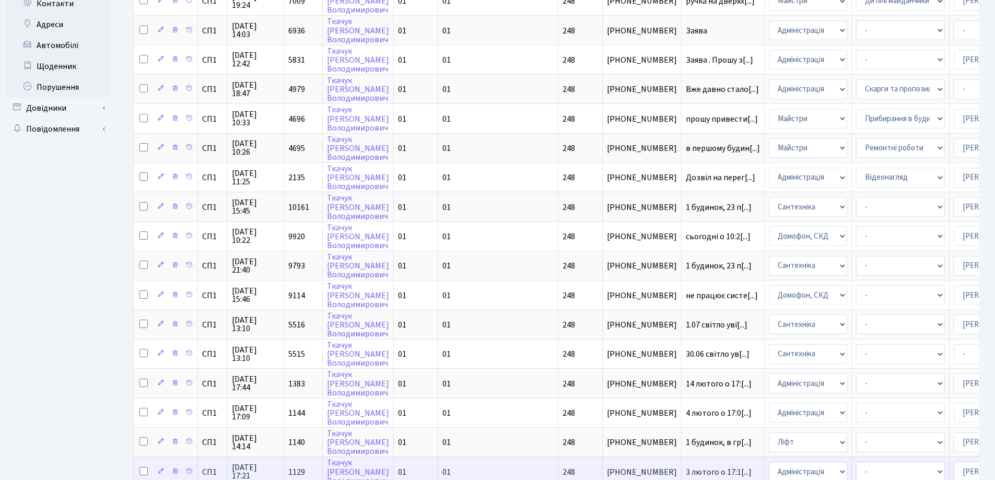
scroll to position [97, 0]
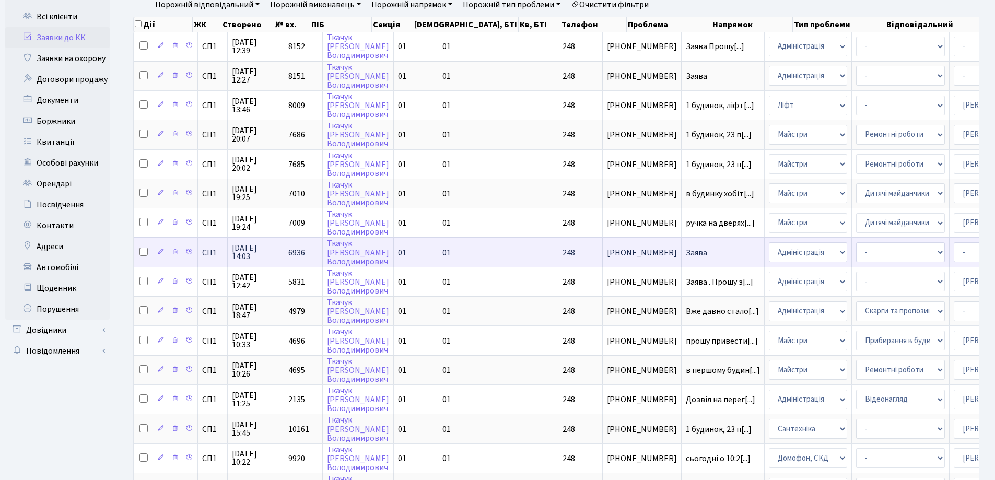
click at [686, 253] on span "Заява" at bounding box center [723, 253] width 74 height 8
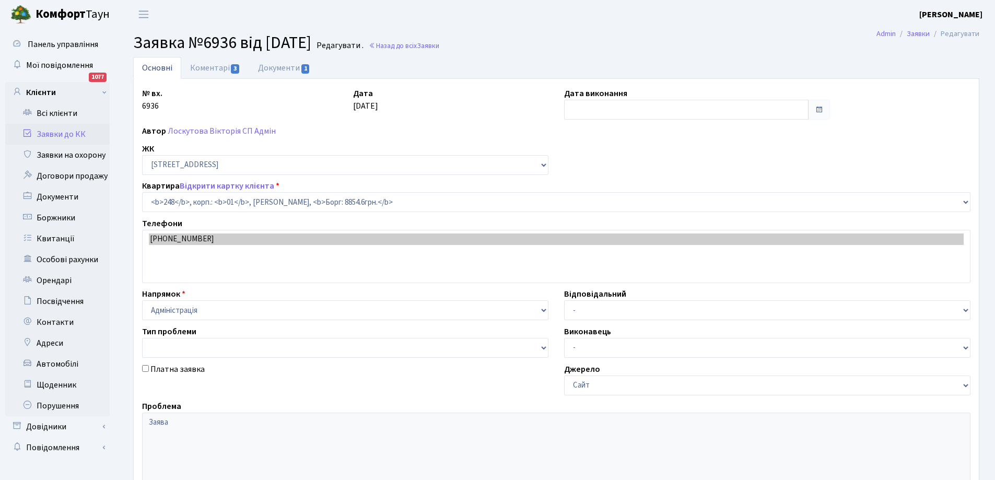
select select "20173"
type input "[DATE]"
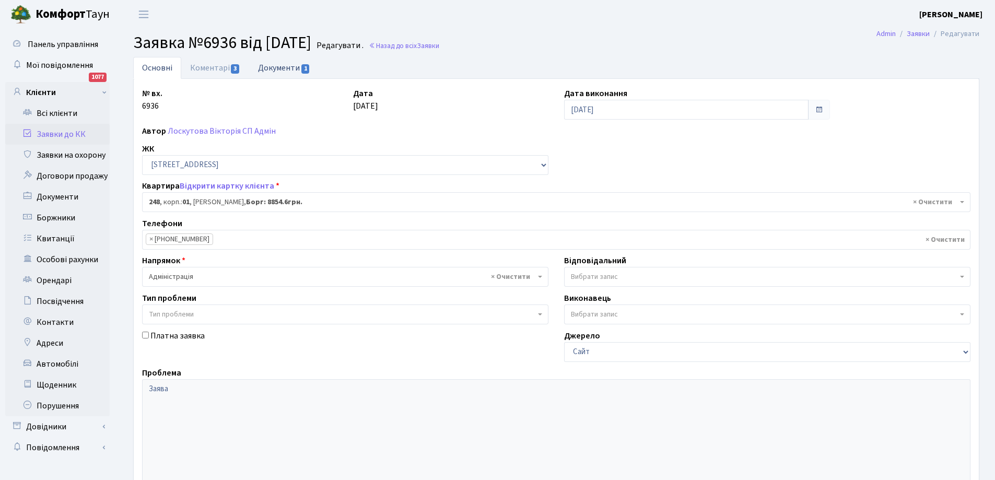
click at [293, 68] on link "Документи 1" at bounding box center [284, 67] width 70 height 21
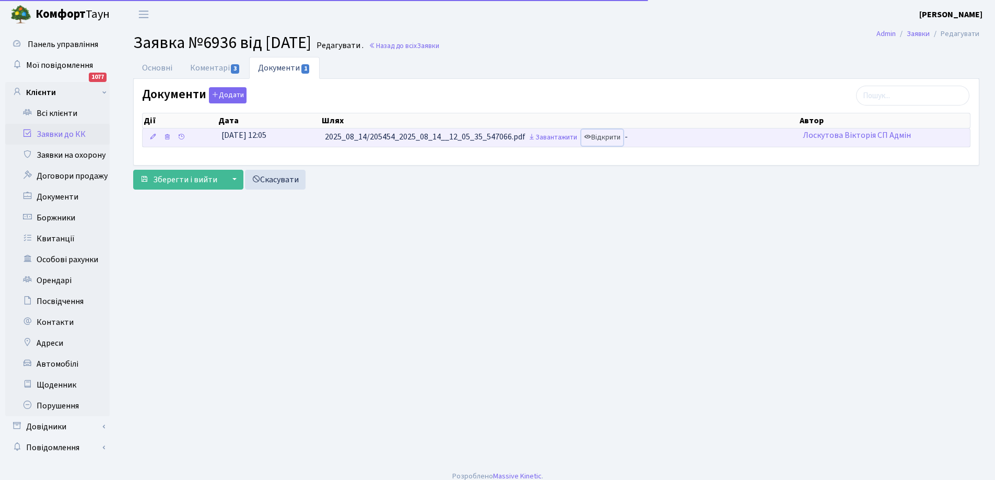
click at [608, 137] on link "Відкрити" at bounding box center [603, 138] width 42 height 16
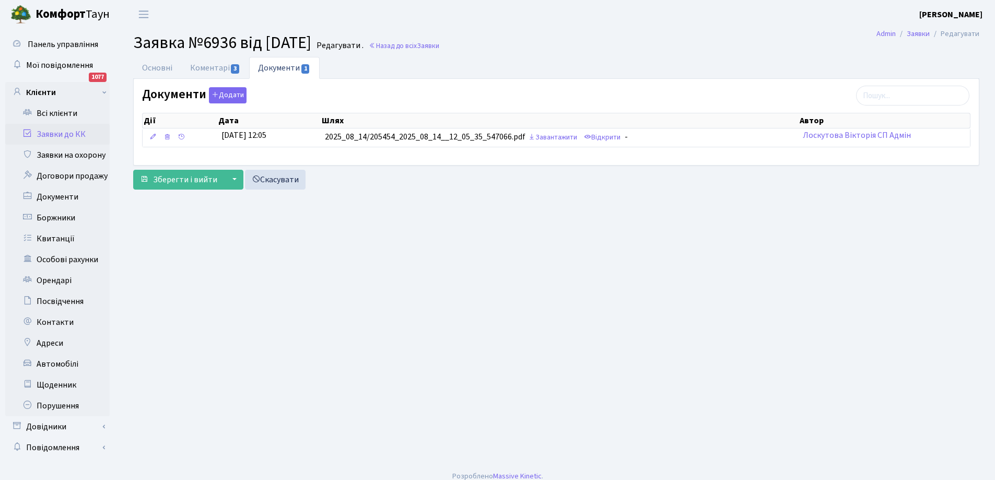
click at [50, 133] on link "Заявки до КК" at bounding box center [57, 134] width 105 height 21
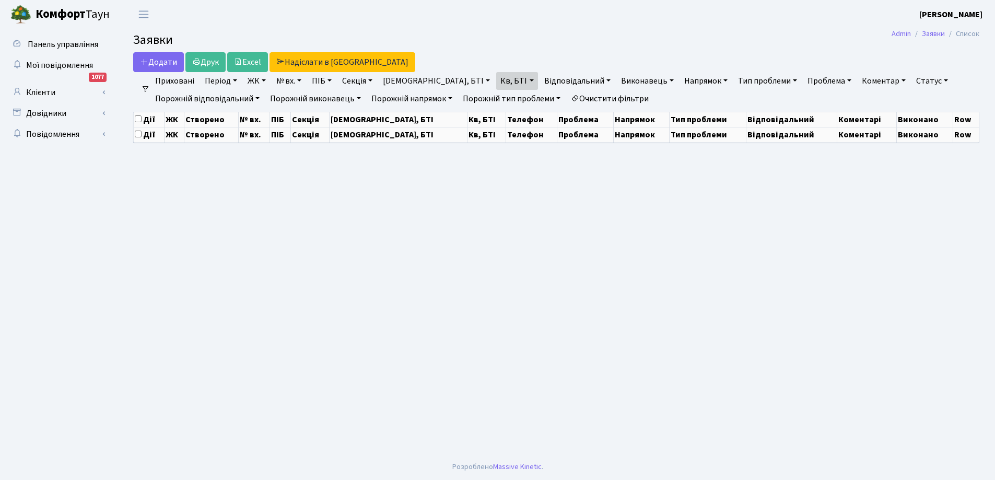
select select "25"
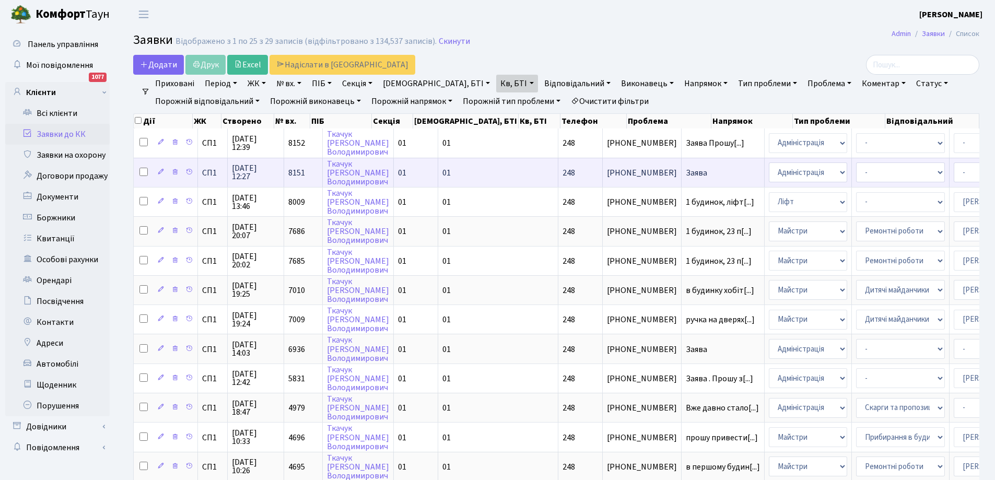
click at [686, 172] on span "Заява" at bounding box center [723, 173] width 74 height 8
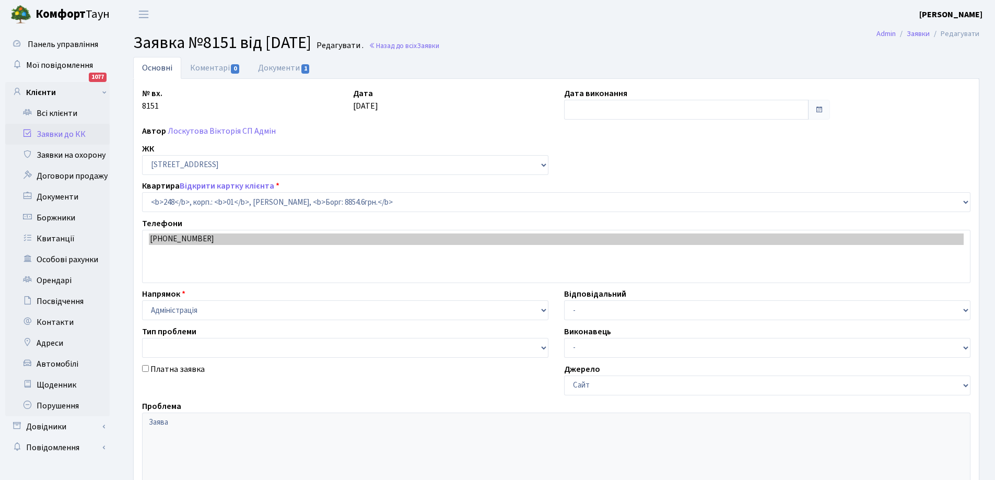
select select "20173"
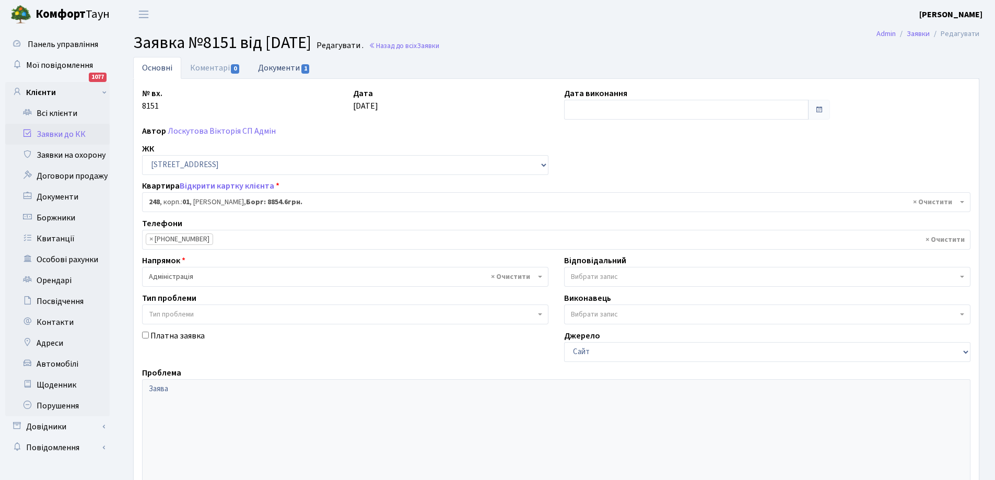
click at [286, 66] on link "Документи 1" at bounding box center [284, 67] width 70 height 21
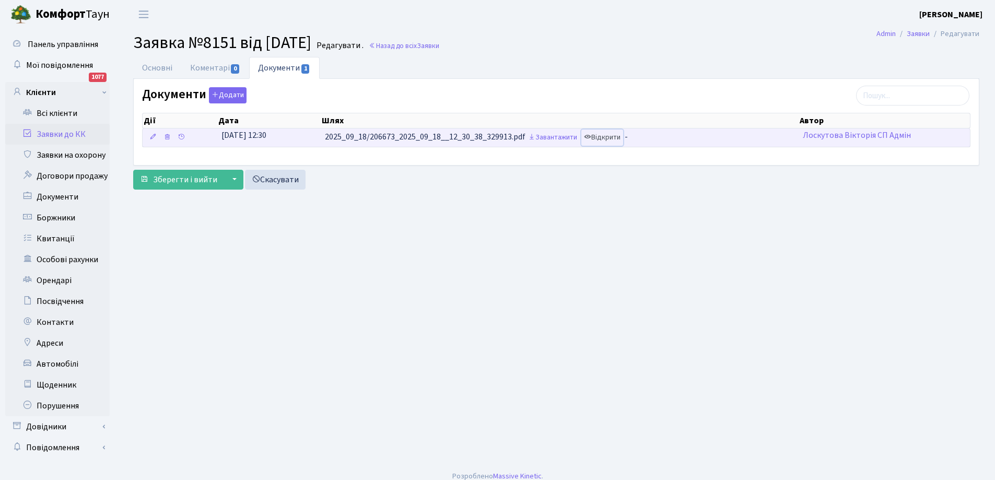
click at [616, 135] on link "Відкрити" at bounding box center [603, 138] width 42 height 16
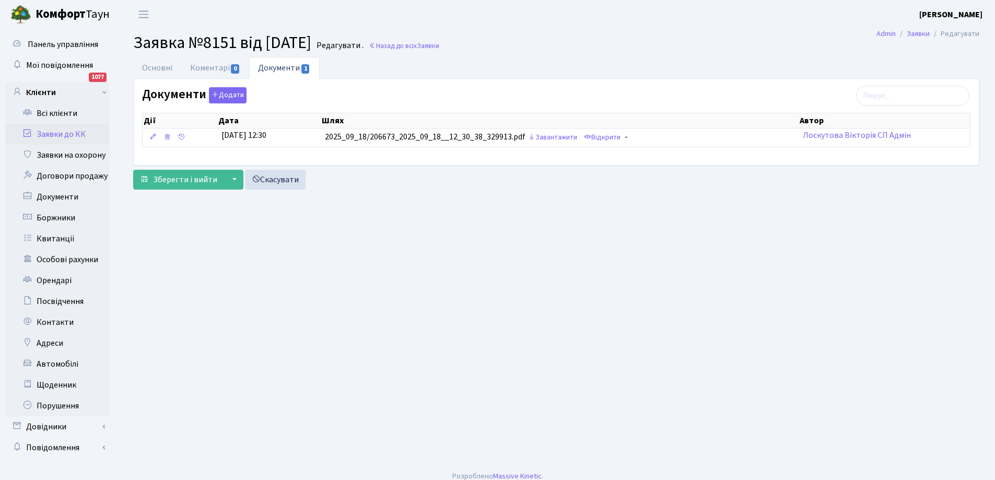
click at [70, 135] on link "Заявки до КК" at bounding box center [57, 134] width 105 height 21
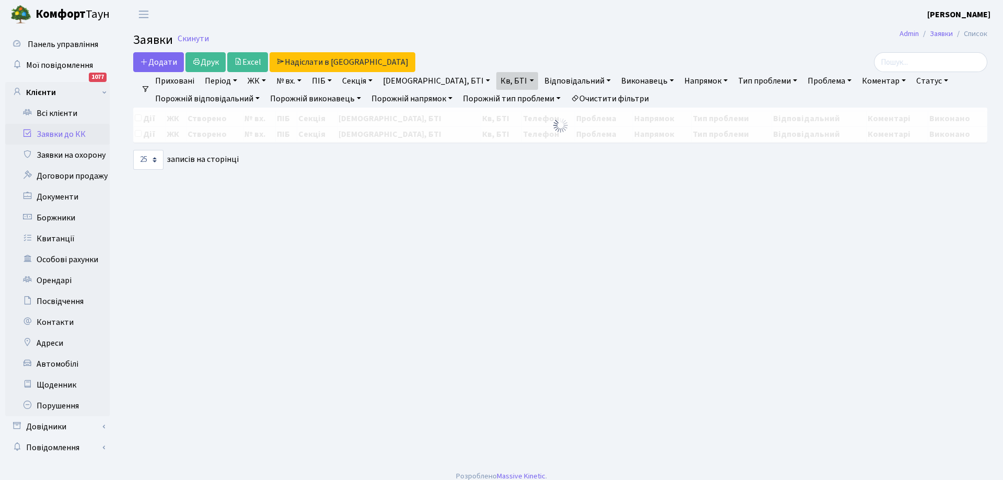
select select "25"
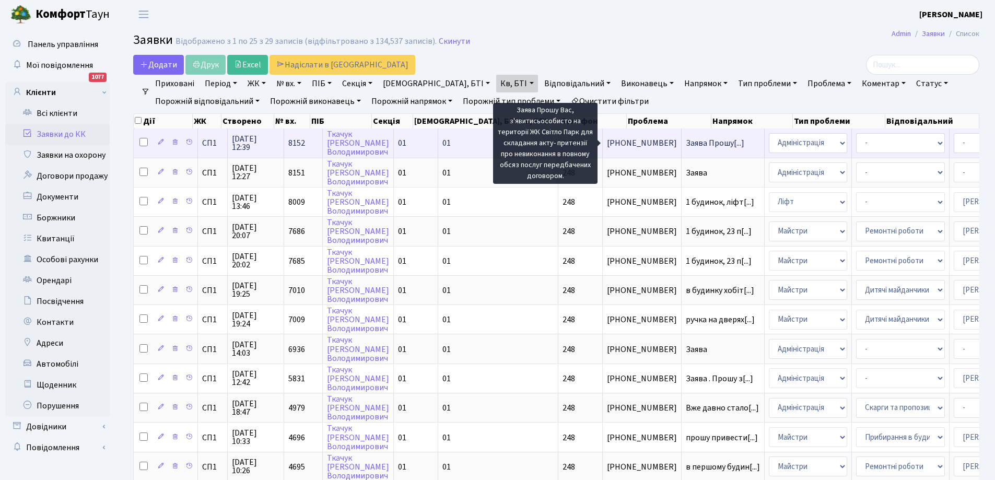
click at [686, 145] on span "Заява Прошу[...]" at bounding box center [715, 142] width 59 height 11
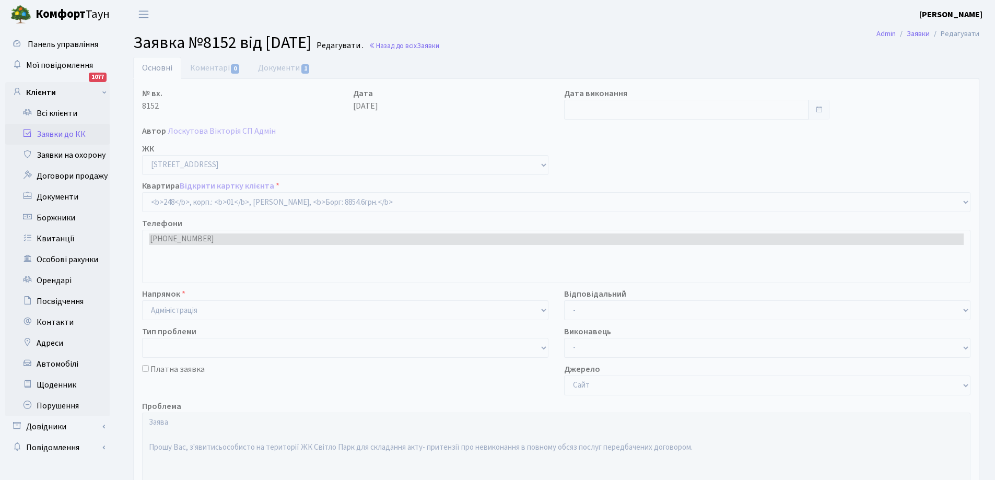
select select "20173"
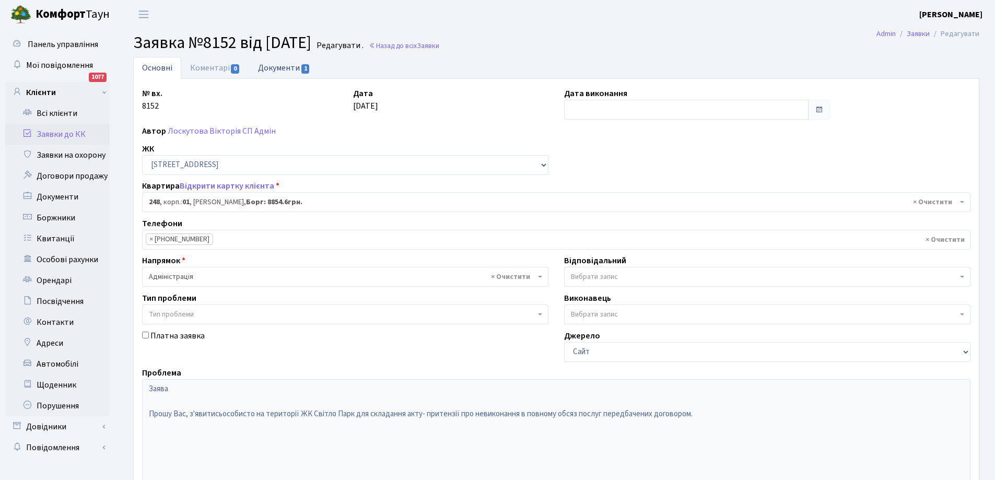
click at [274, 67] on link "Документи 1" at bounding box center [284, 67] width 70 height 21
select select "25"
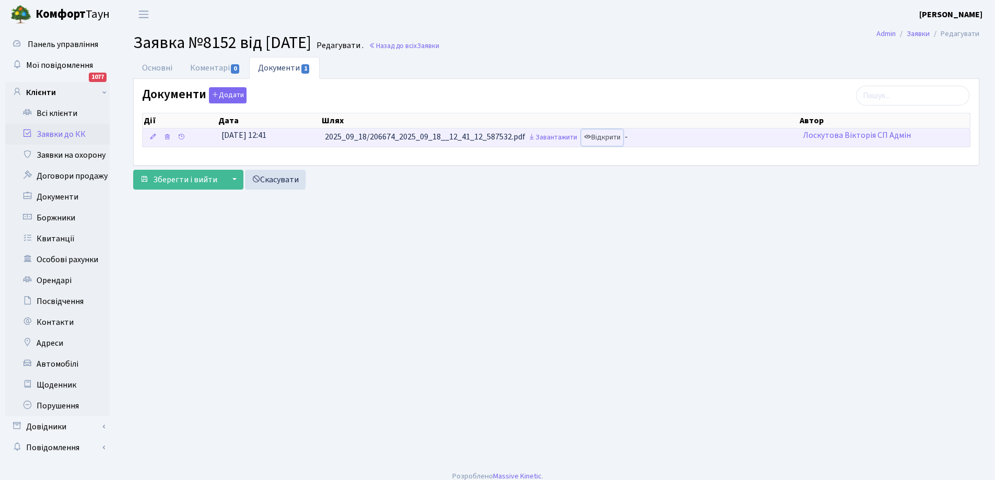
click at [607, 136] on link "Відкрити" at bounding box center [603, 138] width 42 height 16
